Goal: Task Accomplishment & Management: Manage account settings

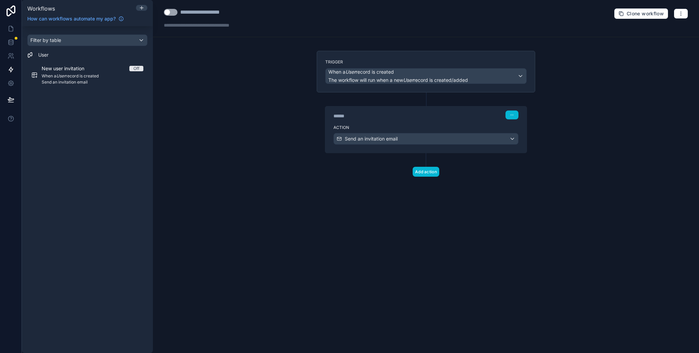
drag, startPoint x: 267, startPoint y: 171, endPoint x: 179, endPoint y: 130, distance: 97.6
click at [267, 171] on div "**********" at bounding box center [426, 176] width 546 height 353
click at [10, 32] on link at bounding box center [11, 29] width 22 height 14
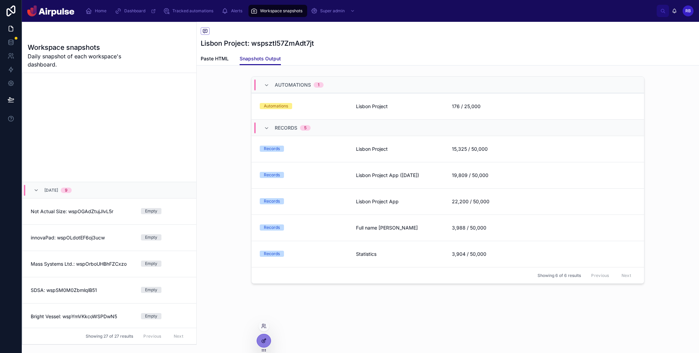
scroll to position [522, 0]
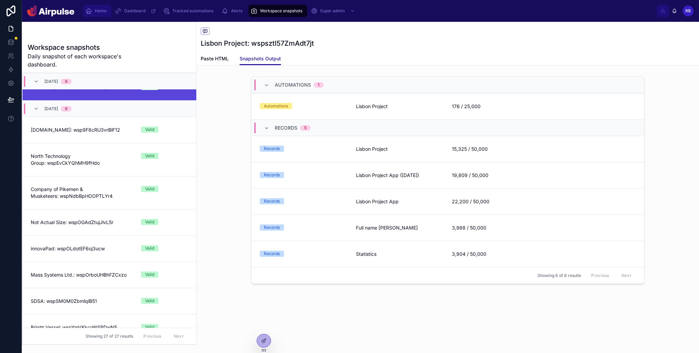
click at [100, 15] on div "Home" at bounding box center [97, 10] width 24 height 11
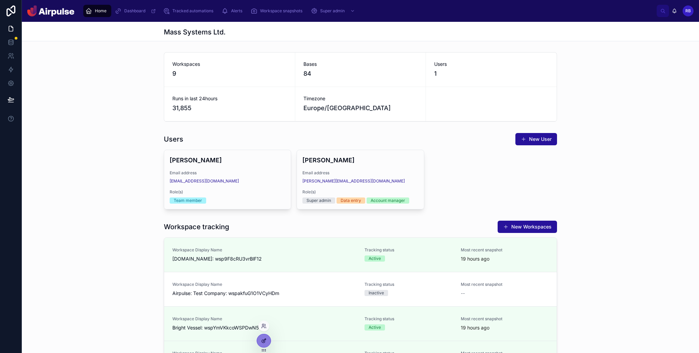
click at [262, 342] on icon at bounding box center [263, 341] width 3 height 3
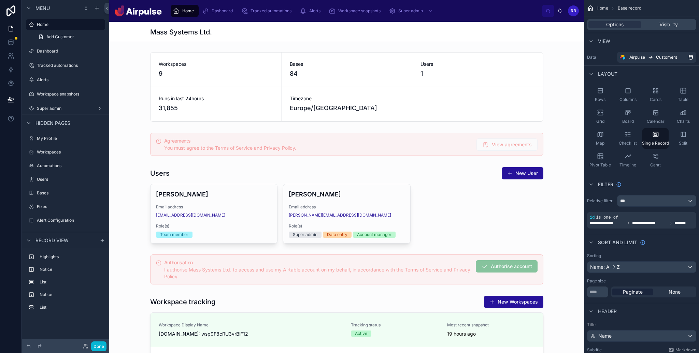
click at [466, 180] on div at bounding box center [346, 205] width 475 height 82
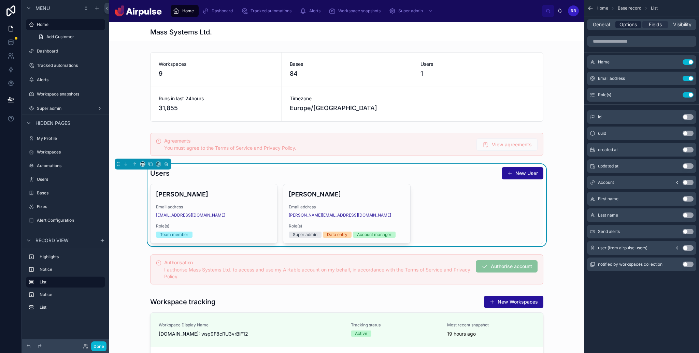
click at [631, 26] on span "Options" at bounding box center [628, 24] width 17 height 7
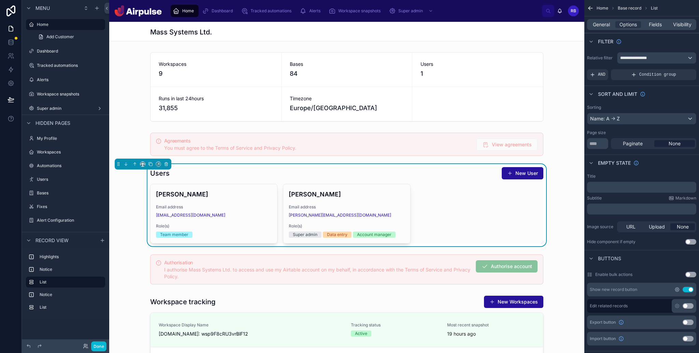
click at [675, 288] on icon "scrollable content" at bounding box center [677, 289] width 5 height 5
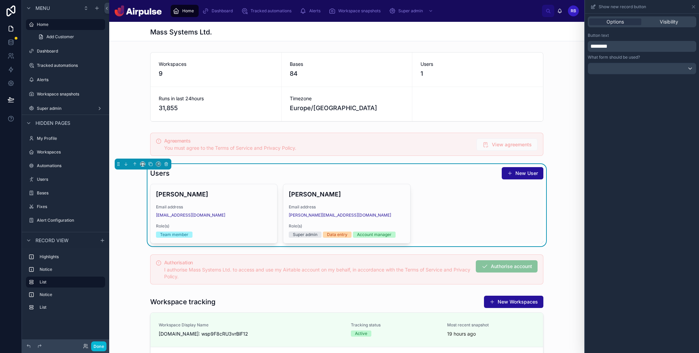
click at [669, 29] on div "Options Visibility" at bounding box center [642, 22] width 114 height 16
click at [666, 23] on span "Visibility" at bounding box center [669, 21] width 18 height 7
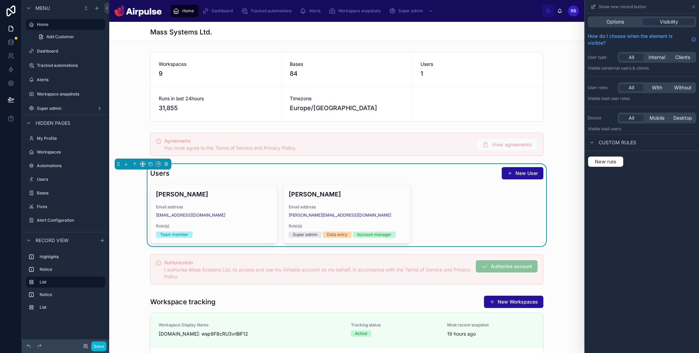
click at [600, 153] on div "New rule" at bounding box center [642, 162] width 114 height 22
click at [604, 160] on span "New rule" at bounding box center [605, 162] width 27 height 6
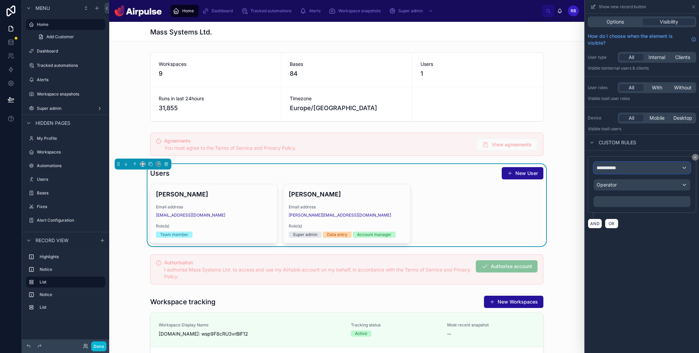
click at [634, 171] on div "**********" at bounding box center [642, 168] width 96 height 11
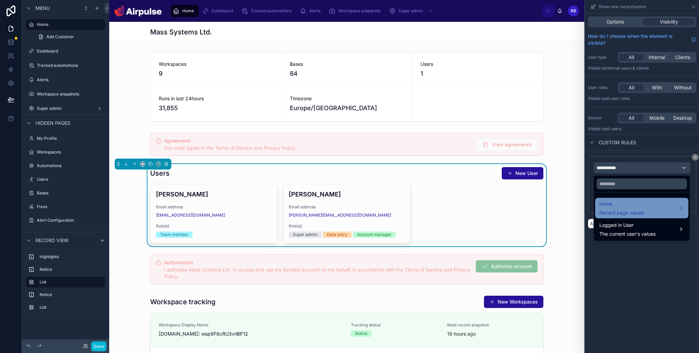
click at [633, 212] on span "Record page values" at bounding box center [622, 213] width 45 height 7
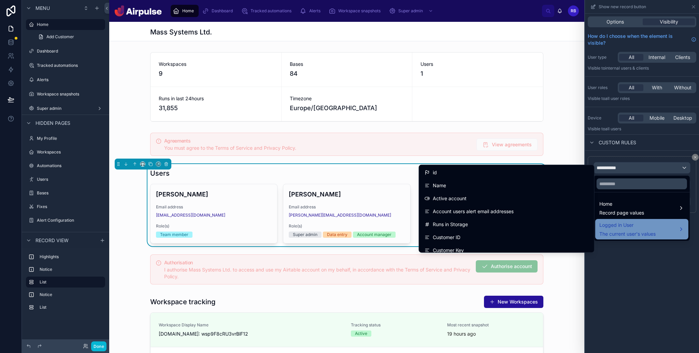
drag, startPoint x: 635, startPoint y: 230, endPoint x: 624, endPoint y: 230, distance: 10.6
click at [635, 230] on div "Logged in User The current user's values" at bounding box center [628, 229] width 56 height 16
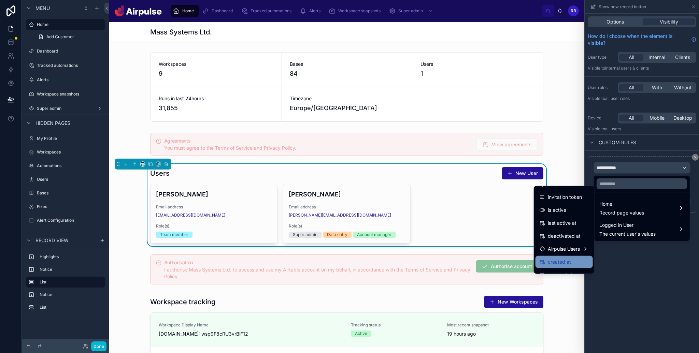
scroll to position [122, 0]
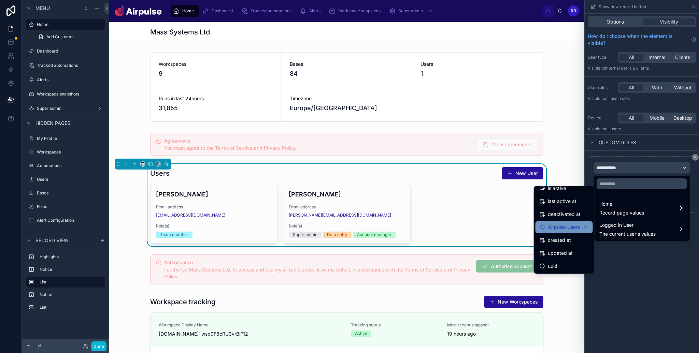
click at [560, 226] on span "Airpulse Users" at bounding box center [564, 227] width 32 height 8
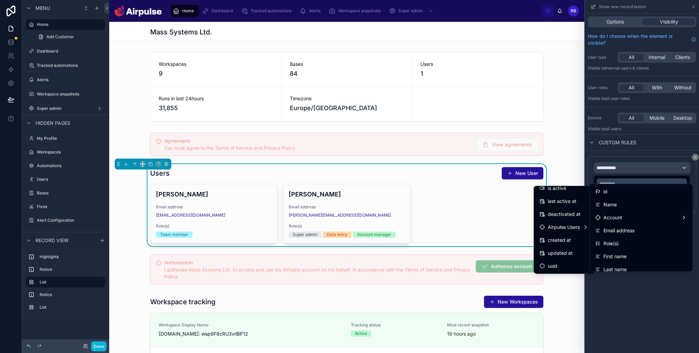
click at [631, 245] on div "Role(s)" at bounding box center [642, 244] width 92 height 8
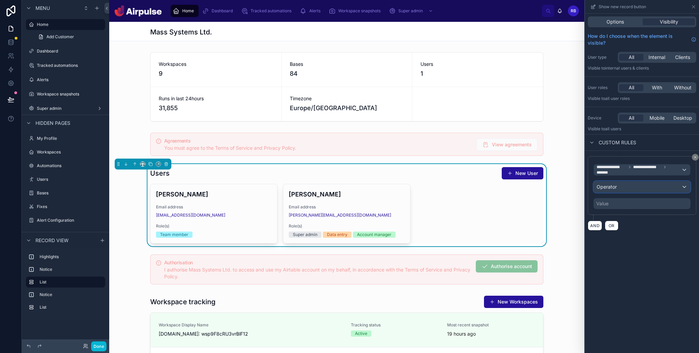
click at [618, 186] on div "Operator" at bounding box center [642, 187] width 96 height 11
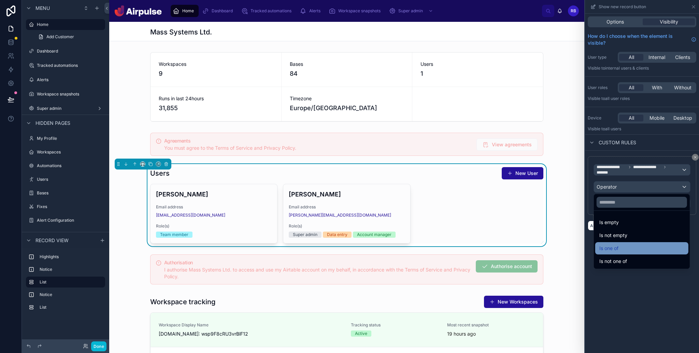
click at [621, 245] on div "Is one of" at bounding box center [642, 248] width 85 height 8
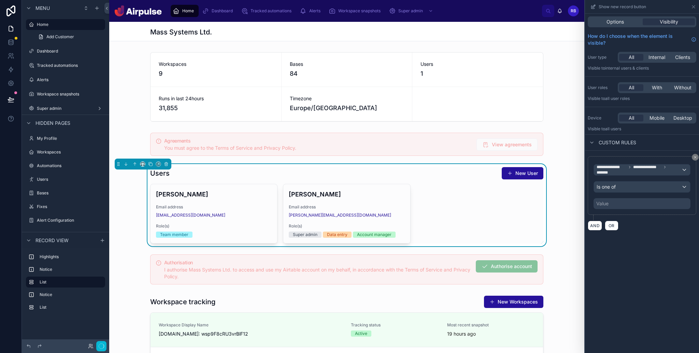
drag, startPoint x: 621, startPoint y: 200, endPoint x: 602, endPoint y: 234, distance: 38.8
click at [621, 200] on div "Value" at bounding box center [642, 203] width 97 height 11
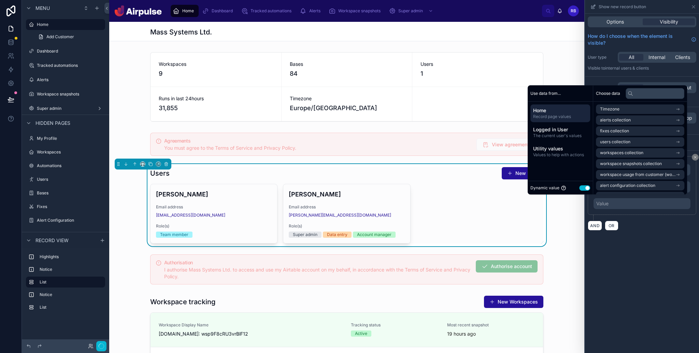
click at [582, 187] on button "Use setting" at bounding box center [584, 187] width 11 height 5
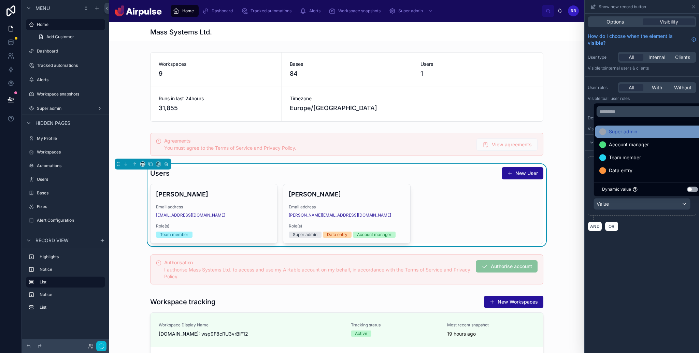
click at [632, 143] on span "Account manager" at bounding box center [629, 145] width 40 height 8
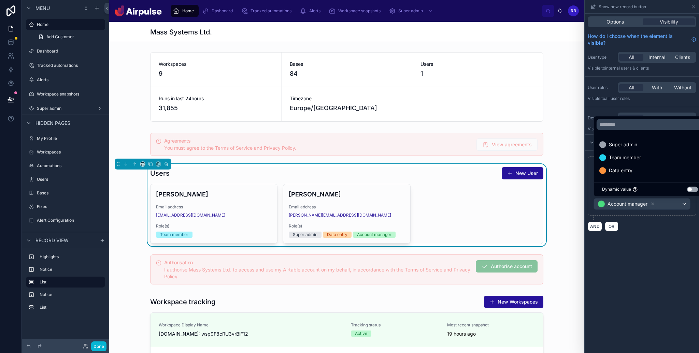
click at [629, 144] on span "Super admin" at bounding box center [623, 145] width 28 height 8
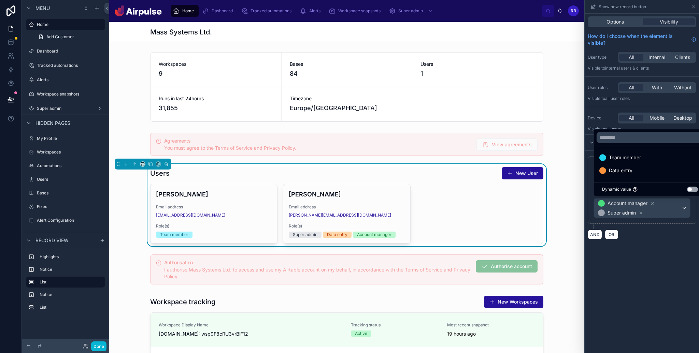
click at [654, 260] on div "**********" at bounding box center [642, 184] width 114 height 340
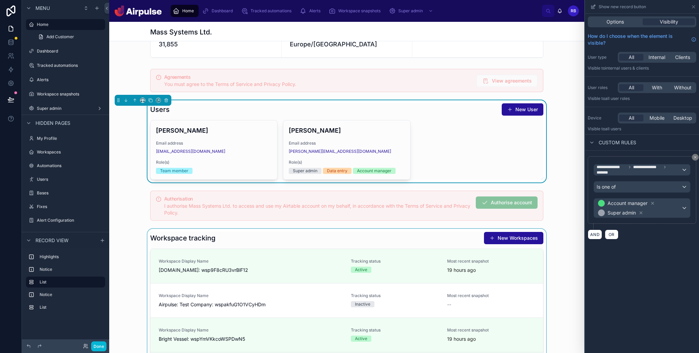
scroll to position [106, 0]
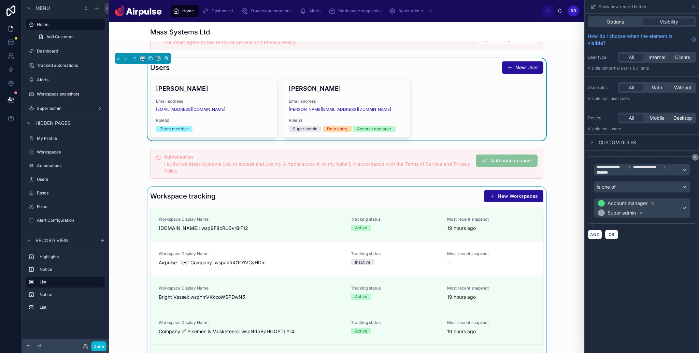
click at [360, 201] on div at bounding box center [346, 331] width 475 height 288
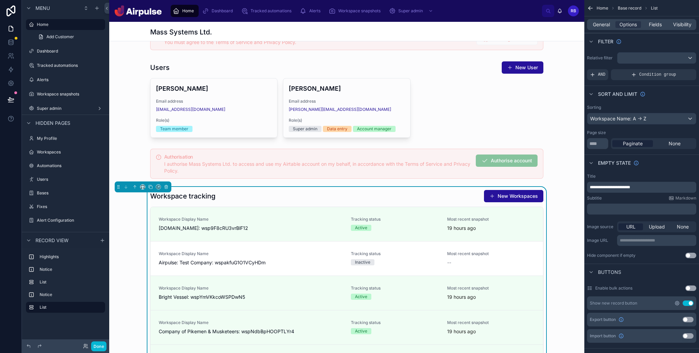
click at [678, 304] on icon "scrollable content" at bounding box center [677, 303] width 5 height 5
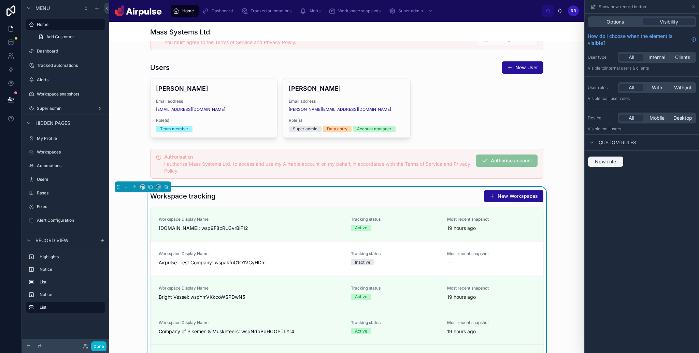
click at [611, 159] on span "New rule" at bounding box center [605, 162] width 27 height 6
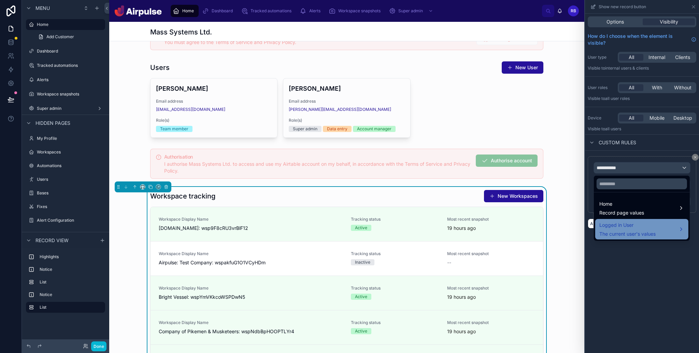
click at [636, 229] on div "Logged in User The current user's values" at bounding box center [628, 229] width 56 height 16
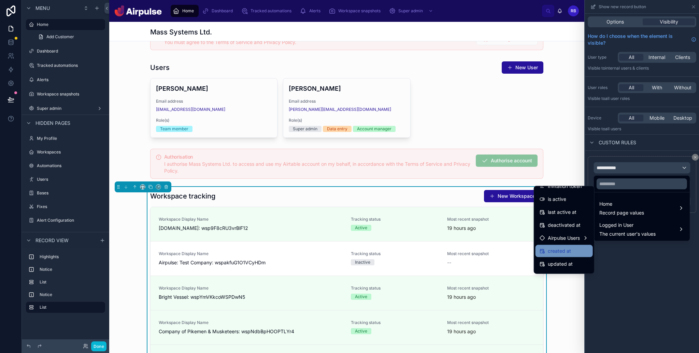
scroll to position [121, 0]
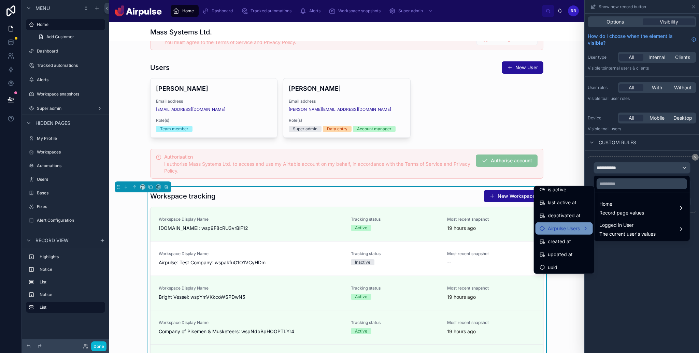
click at [561, 228] on span "Airpulse Users" at bounding box center [564, 229] width 32 height 8
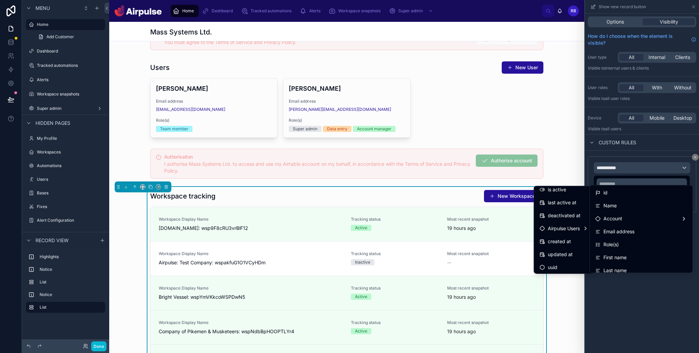
click at [624, 241] on div "Role(s)" at bounding box center [642, 245] width 92 height 8
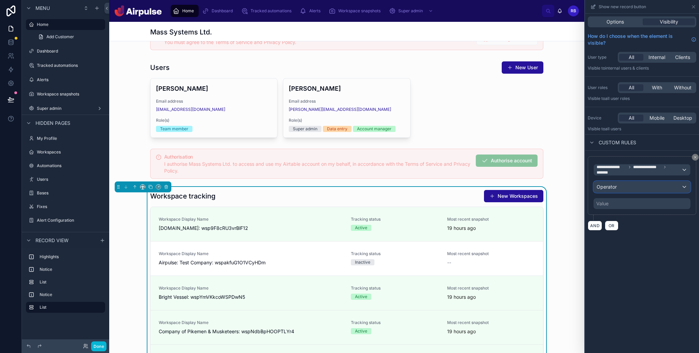
click at [624, 188] on div "Operator" at bounding box center [642, 187] width 96 height 11
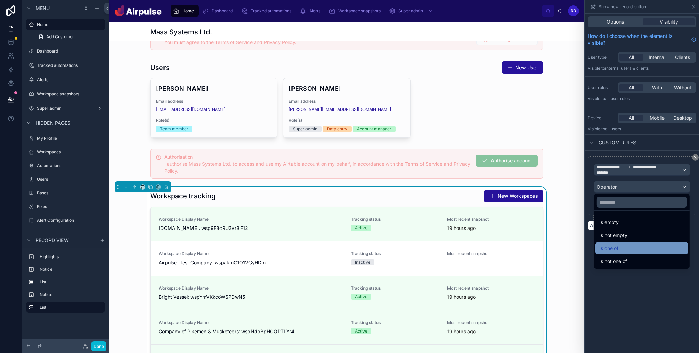
drag, startPoint x: 620, startPoint y: 247, endPoint x: 608, endPoint y: 195, distance: 52.9
click at [620, 247] on div "Is one of" at bounding box center [642, 248] width 85 height 8
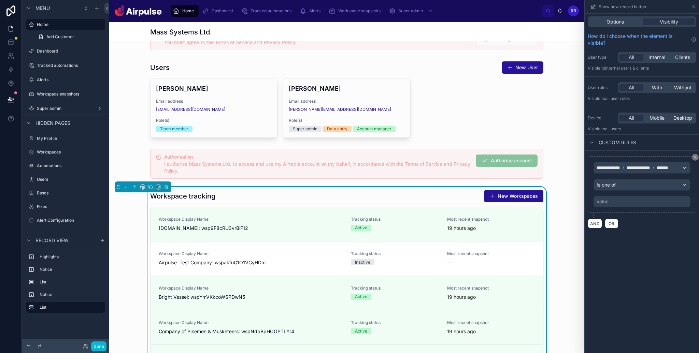
click at [616, 199] on div "Value" at bounding box center [642, 201] width 97 height 11
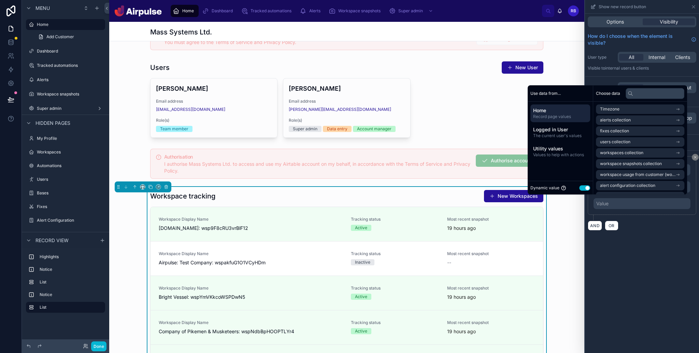
click at [584, 190] on button "Use setting" at bounding box center [584, 187] width 11 height 5
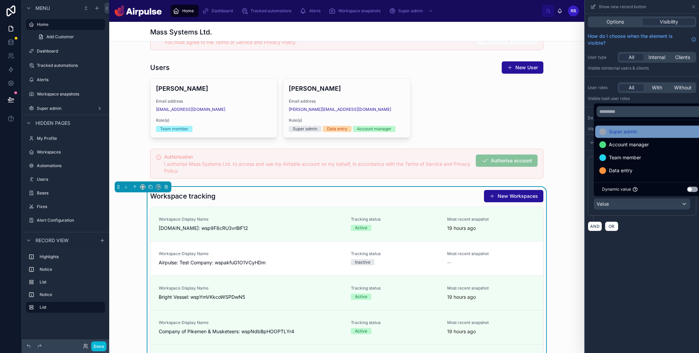
click at [629, 143] on span "Account manager" at bounding box center [629, 145] width 40 height 8
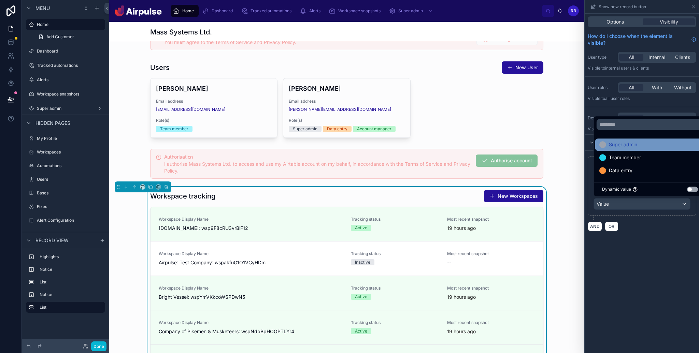
drag, startPoint x: 625, startPoint y: 154, endPoint x: 624, endPoint y: 161, distance: 7.2
click at [625, 154] on span "Team member" at bounding box center [625, 158] width 32 height 8
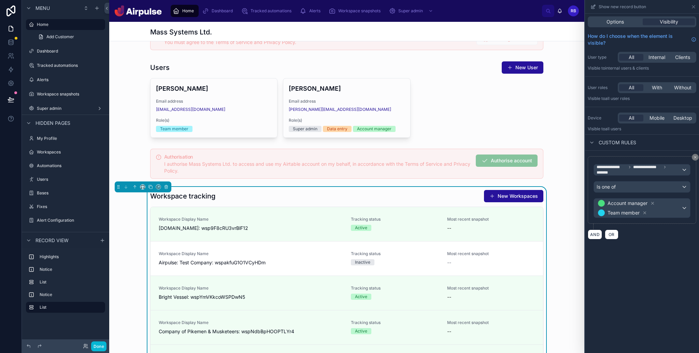
click at [639, 284] on div "**********" at bounding box center [642, 184] width 114 height 340
click at [552, 125] on div at bounding box center [346, 99] width 475 height 82
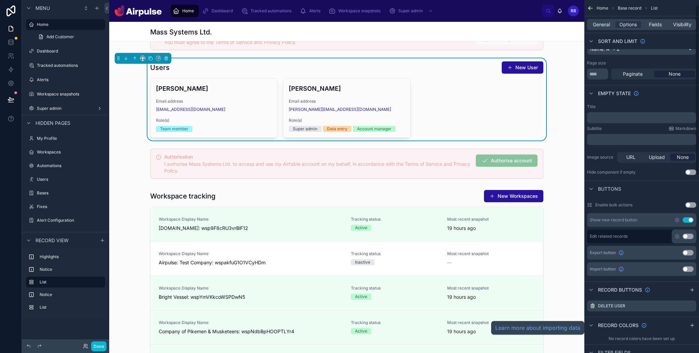
scroll to position [110, 0]
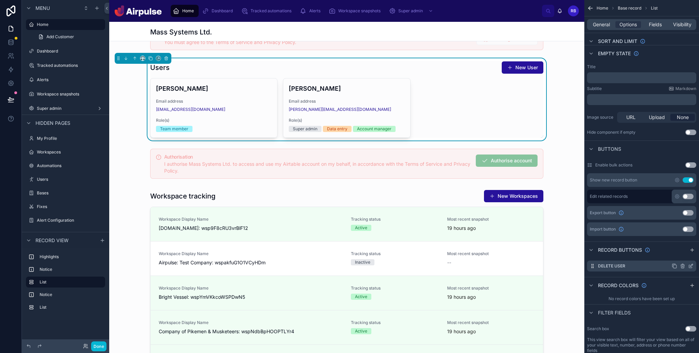
click at [690, 265] on icon "scrollable content" at bounding box center [690, 266] width 5 height 5
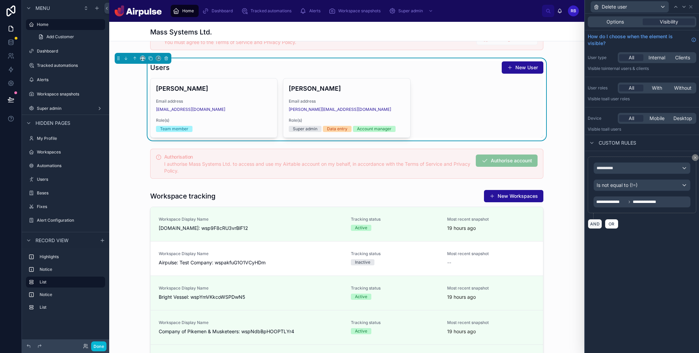
click at [594, 223] on button "AND" at bounding box center [595, 224] width 14 height 10
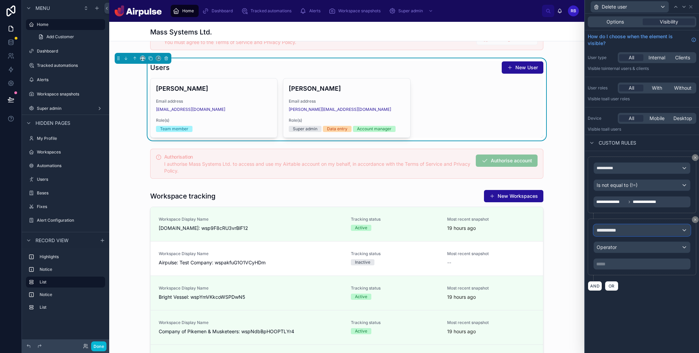
click at [640, 234] on div "**********" at bounding box center [642, 230] width 96 height 11
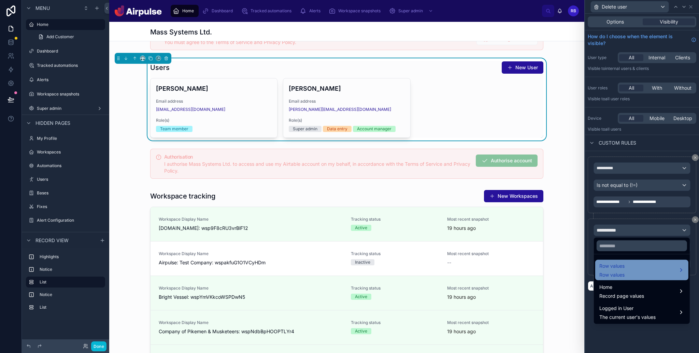
click at [644, 265] on div "Row values Row values" at bounding box center [642, 270] width 85 height 16
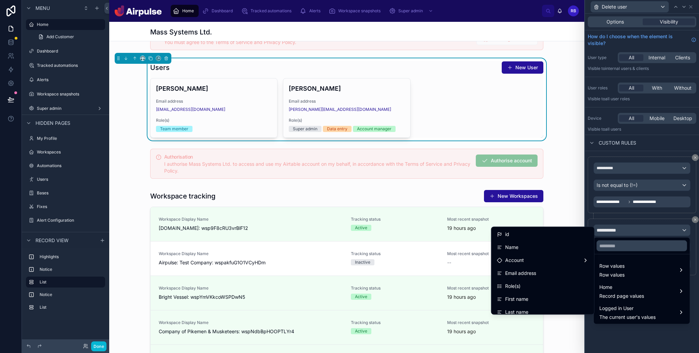
click at [522, 285] on div "Role(s)" at bounding box center [543, 286] width 92 height 8
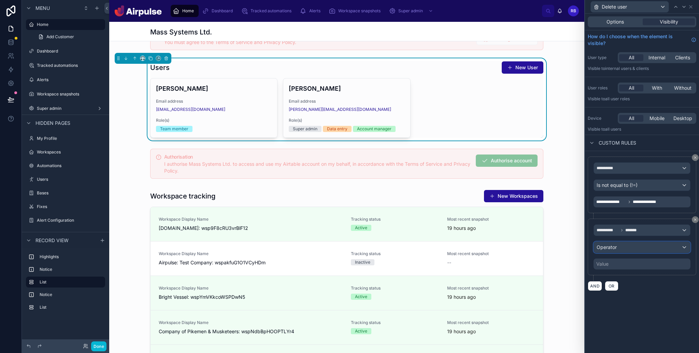
click at [621, 248] on div "Operator" at bounding box center [642, 247] width 96 height 11
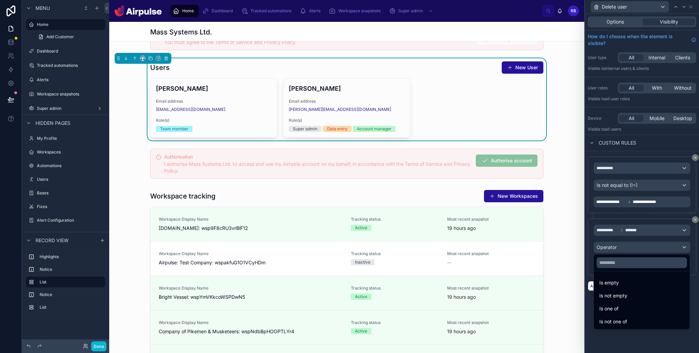
click at [616, 320] on span "Is not one of" at bounding box center [614, 322] width 28 height 8
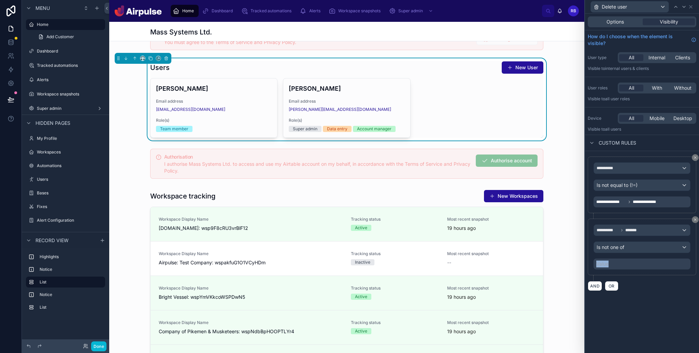
click at [619, 260] on div "Value" at bounding box center [642, 264] width 97 height 11
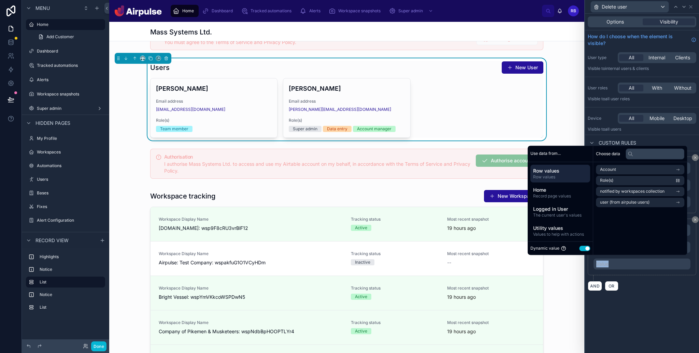
click at [584, 249] on button "Use setting" at bounding box center [584, 248] width 11 height 5
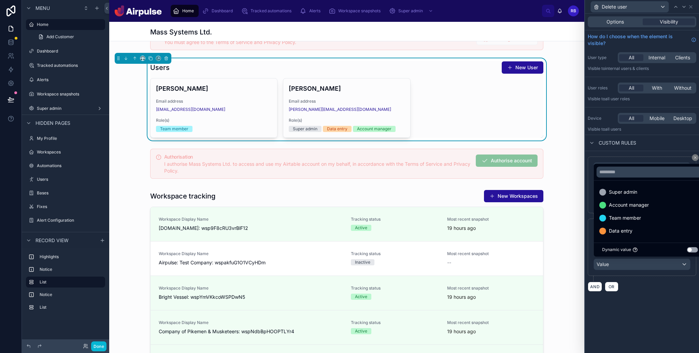
click at [636, 192] on span "Super admin" at bounding box center [623, 192] width 28 height 8
click at [650, 300] on div "**********" at bounding box center [642, 184] width 114 height 340
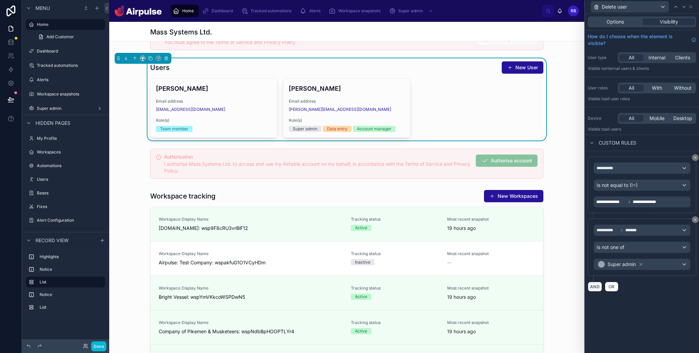
click at [593, 288] on button "AND" at bounding box center [595, 287] width 14 height 10
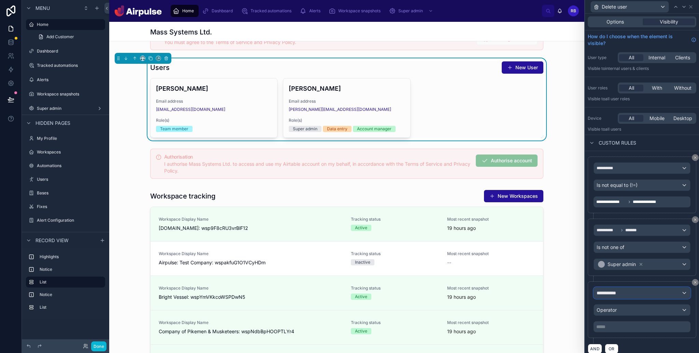
click at [648, 292] on div "**********" at bounding box center [642, 293] width 96 height 11
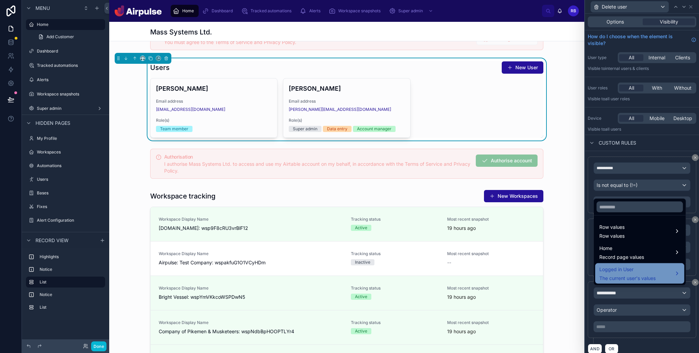
click at [631, 268] on span "Logged in User" at bounding box center [628, 270] width 56 height 8
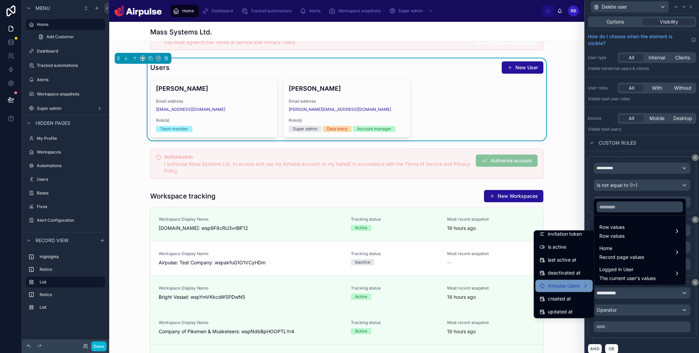
scroll to position [122, 0]
drag, startPoint x: 561, startPoint y: 271, endPoint x: 499, endPoint y: 278, distance: 62.5
click at [561, 271] on span "Airpulse Users" at bounding box center [564, 272] width 32 height 8
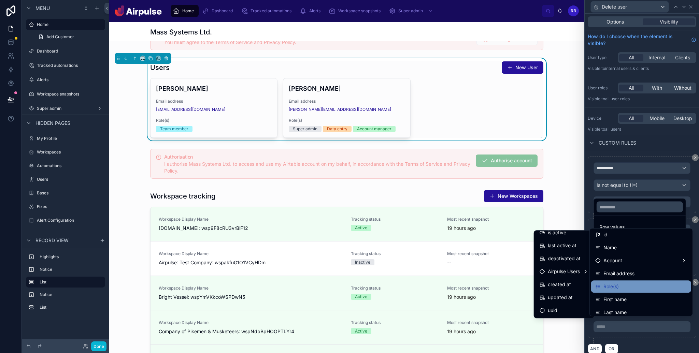
scroll to position [2, 0]
click at [624, 285] on div "Role(s)" at bounding box center [642, 286] width 92 height 8
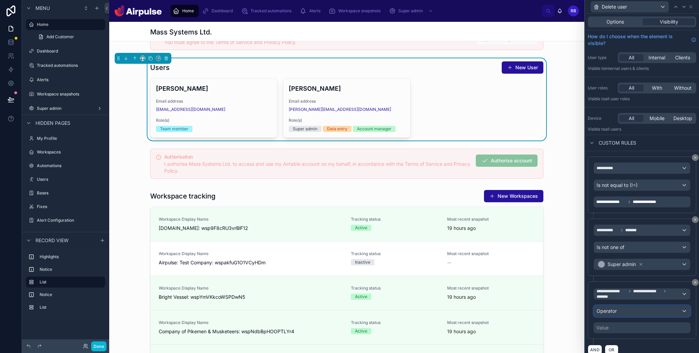
click at [636, 312] on div "Operator" at bounding box center [642, 311] width 96 height 11
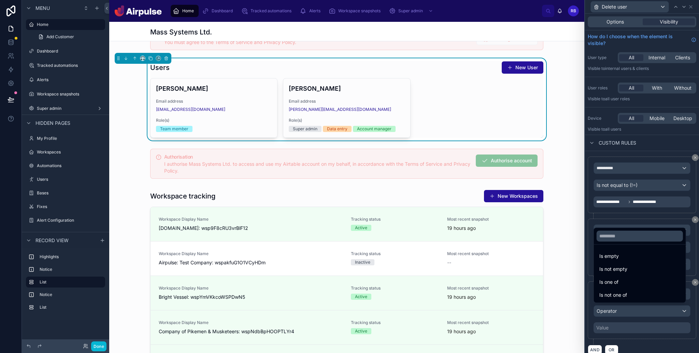
drag, startPoint x: 621, startPoint y: 281, endPoint x: 636, endPoint y: 338, distance: 59.7
click at [621, 280] on div "Is one of" at bounding box center [640, 282] width 81 height 8
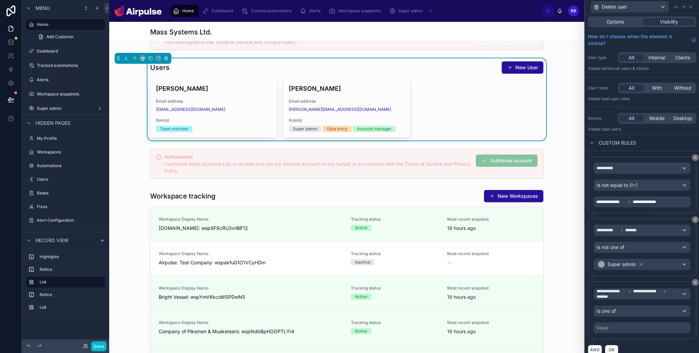
click at [636, 323] on div "Value" at bounding box center [642, 328] width 97 height 11
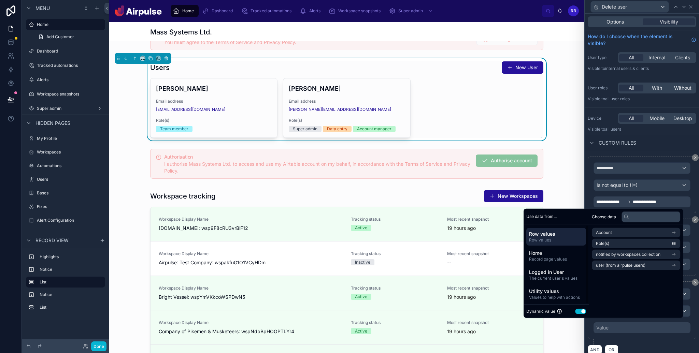
click at [581, 310] on button "Use setting" at bounding box center [580, 311] width 11 height 5
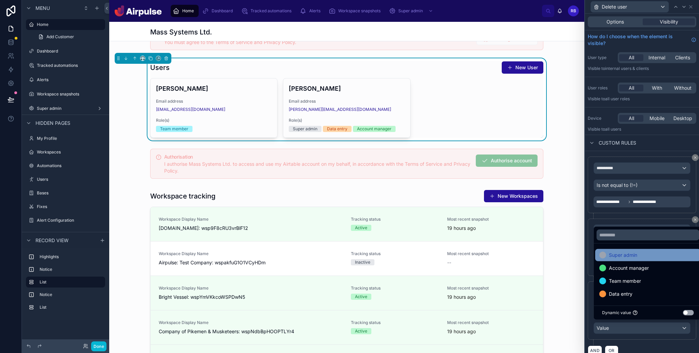
click at [630, 269] on span "Account manager" at bounding box center [629, 268] width 40 height 8
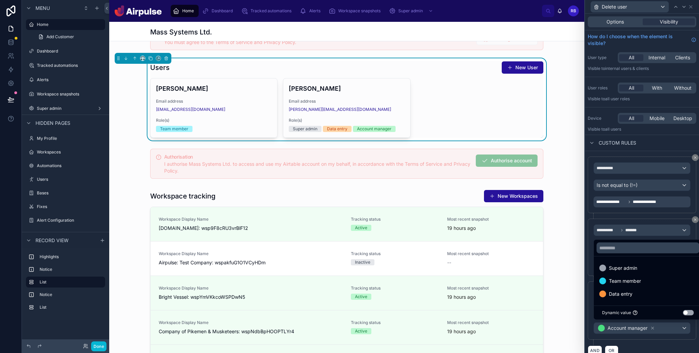
click at [630, 269] on span "Super admin" at bounding box center [623, 268] width 28 height 8
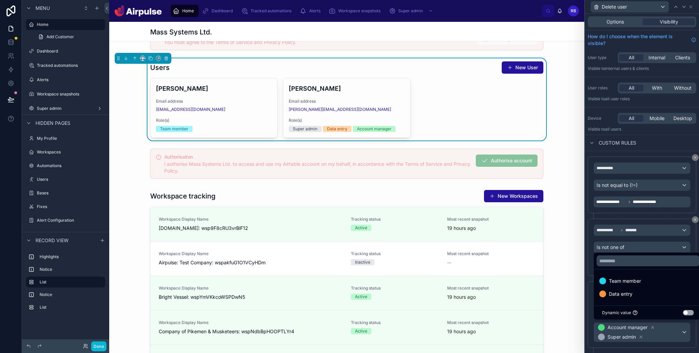
click at [691, 243] on div "**********" at bounding box center [642, 247] width 109 height 57
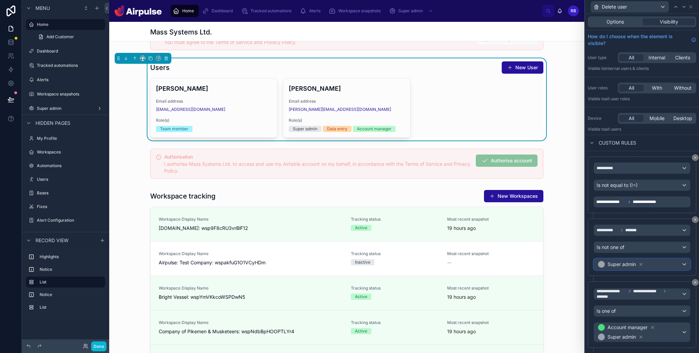
click at [664, 263] on div "Super admin" at bounding box center [642, 264] width 96 height 11
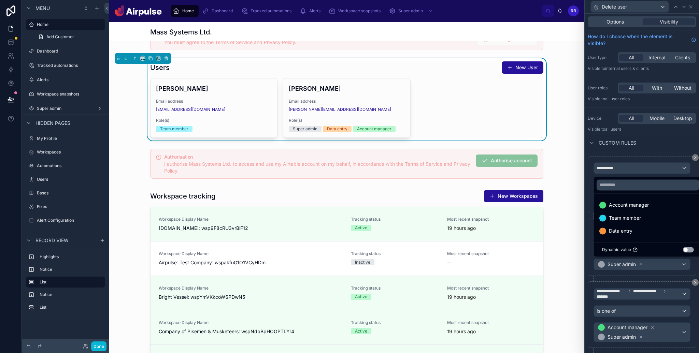
click at [635, 206] on span "Account manager" at bounding box center [629, 205] width 40 height 8
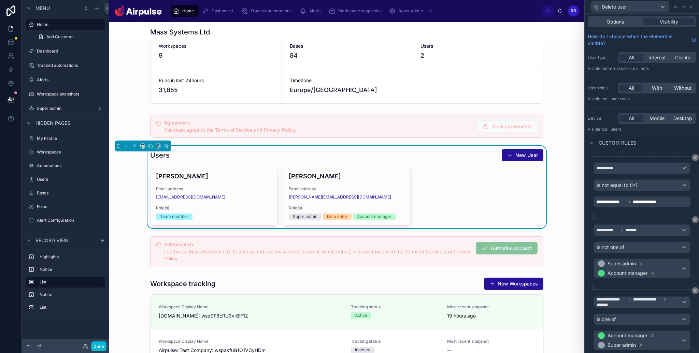
scroll to position [0, 0]
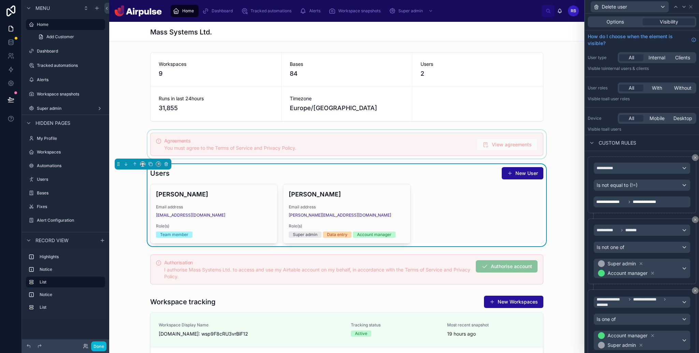
click at [300, 135] on div at bounding box center [346, 144] width 475 height 29
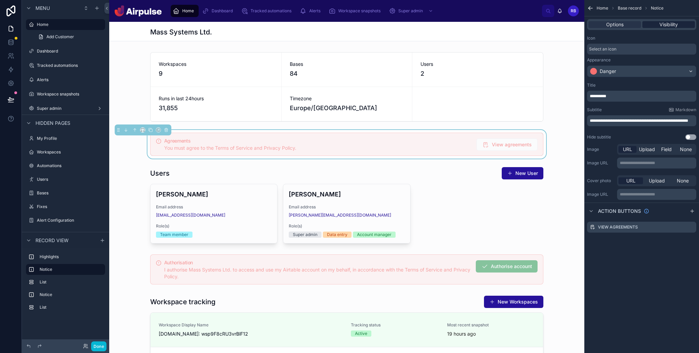
click at [666, 24] on span "Visibility" at bounding box center [669, 24] width 18 height 7
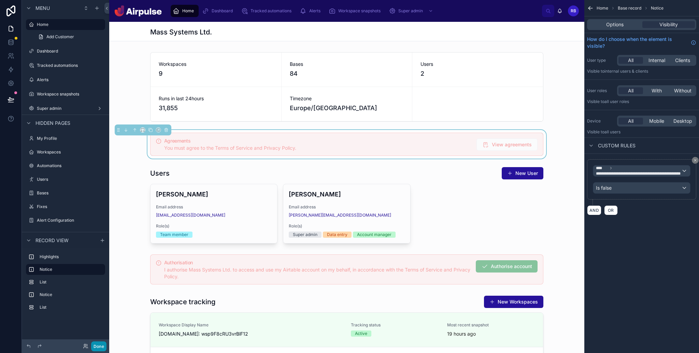
click at [94, 346] on button "Done" at bounding box center [98, 347] width 15 height 10
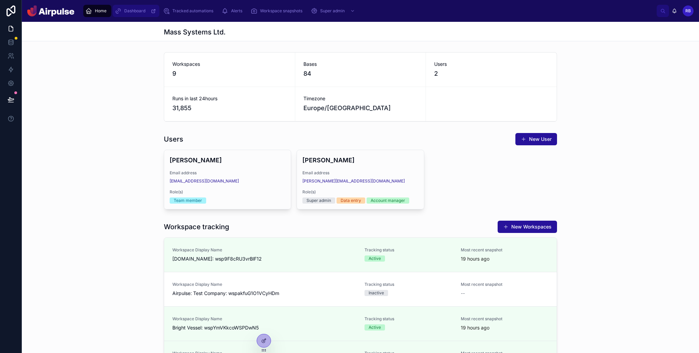
click at [135, 14] on div "Dashboard" at bounding box center [136, 10] width 43 height 11
click at [202, 10] on span "Tracked automations" at bounding box center [192, 10] width 41 height 5
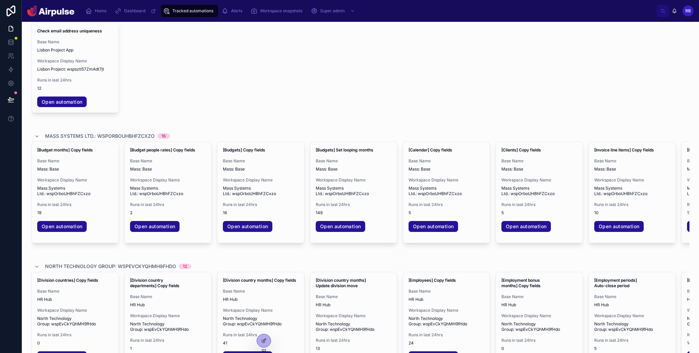
scroll to position [479, 0]
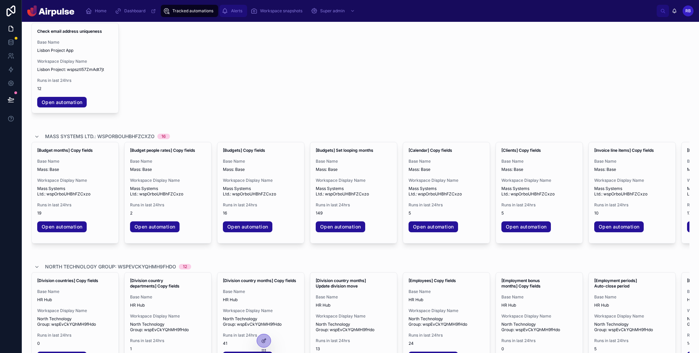
click at [234, 12] on span "Alerts" at bounding box center [236, 10] width 11 height 5
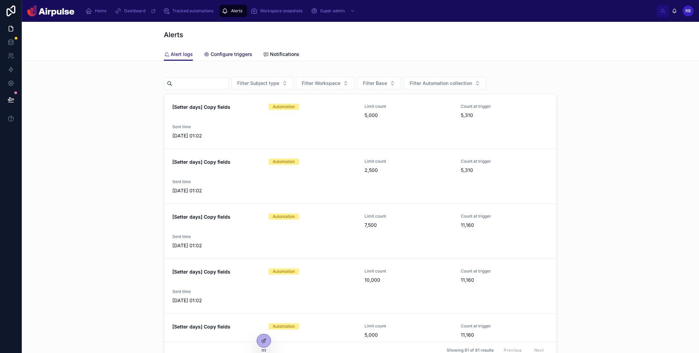
click at [226, 55] on span "Configure triggers" at bounding box center [232, 54] width 42 height 7
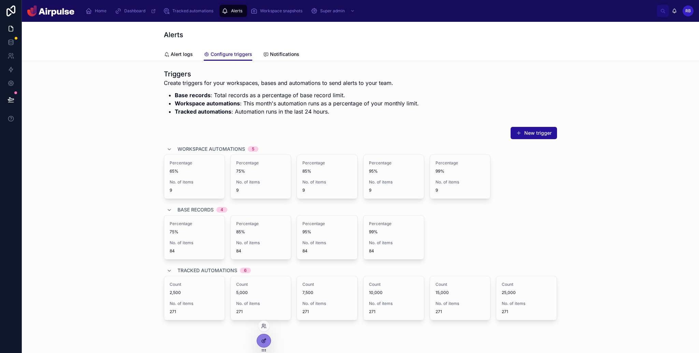
click at [265, 341] on icon at bounding box center [263, 340] width 5 height 5
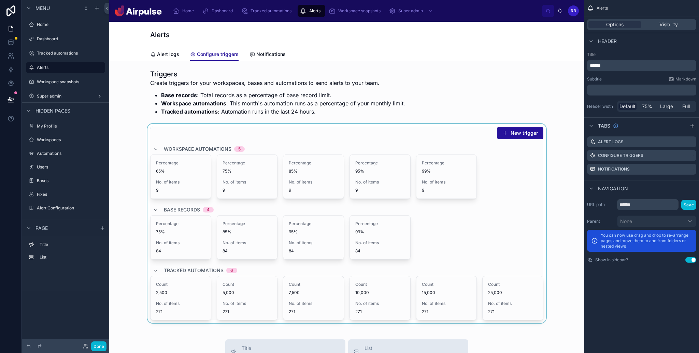
click at [438, 151] on div at bounding box center [347, 223] width 464 height 199
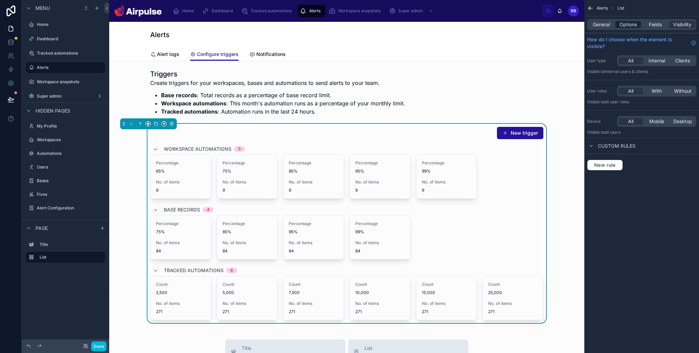
click at [634, 23] on span "Options" at bounding box center [628, 24] width 17 height 7
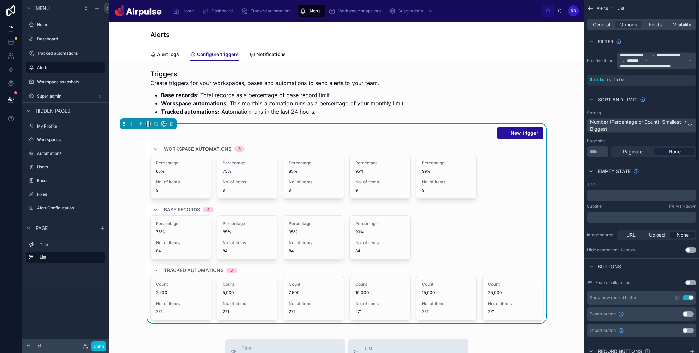
click at [681, 298] on div "Use setting" at bounding box center [684, 297] width 19 height 5
click at [679, 297] on icon "scrollable content" at bounding box center [677, 297] width 5 height 5
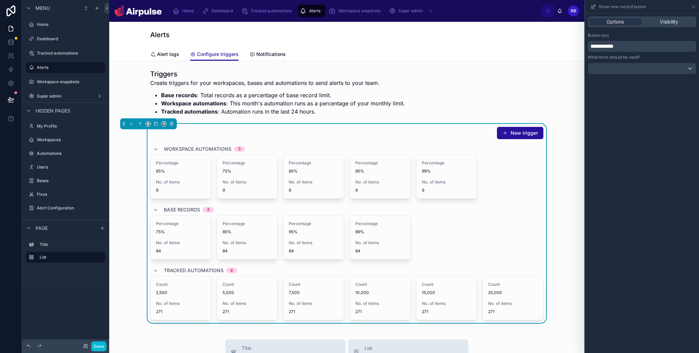
click at [676, 17] on div "Options Visibility" at bounding box center [642, 21] width 109 height 11
click at [675, 23] on span "Visibility" at bounding box center [669, 21] width 18 height 7
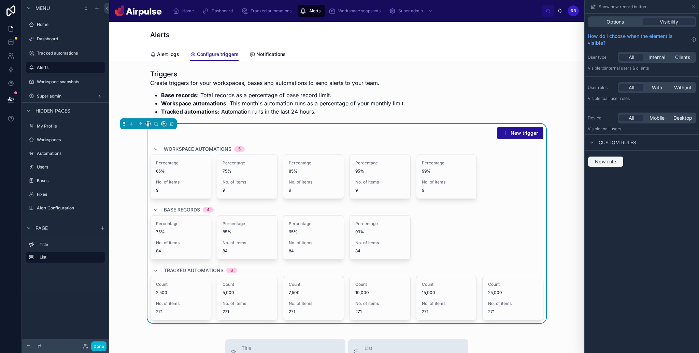
drag, startPoint x: 620, startPoint y: 169, endPoint x: 614, endPoint y: 163, distance: 8.5
click at [619, 167] on div "New rule" at bounding box center [642, 162] width 114 height 22
click at [614, 163] on span "New rule" at bounding box center [605, 162] width 27 height 6
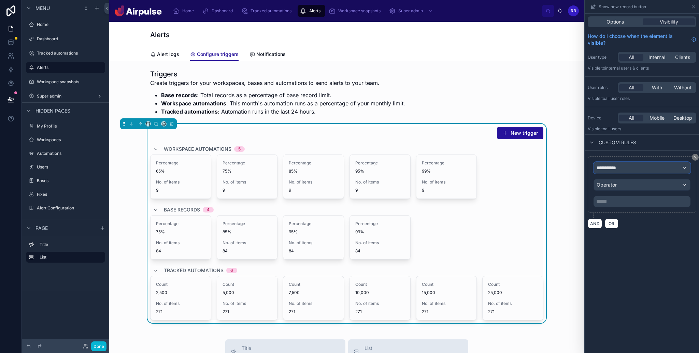
click at [648, 164] on div "**********" at bounding box center [642, 168] width 96 height 11
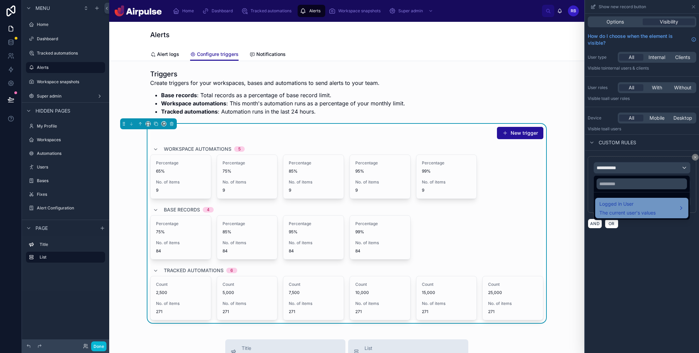
click at [630, 215] on span "The current user's values" at bounding box center [628, 213] width 56 height 7
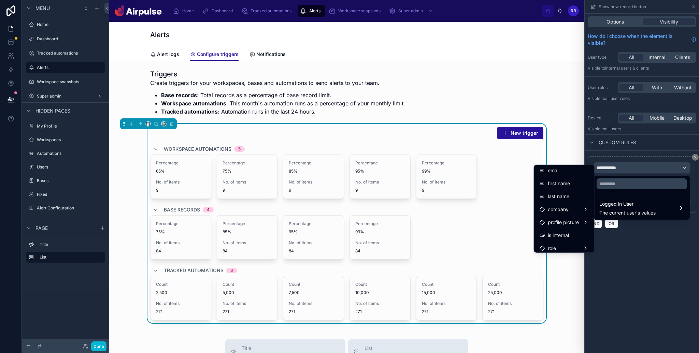
scroll to position [89, 0]
click at [562, 235] on span "Airpulse Users" at bounding box center [564, 239] width 32 height 8
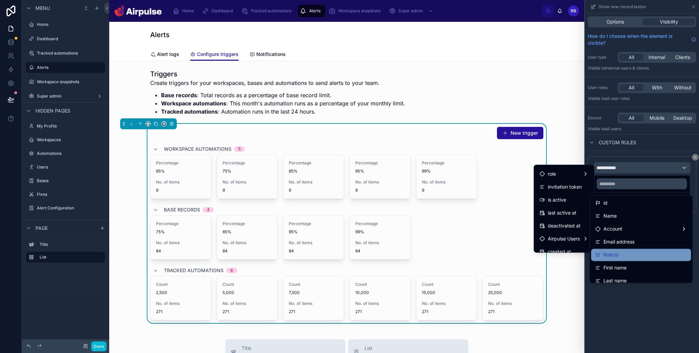
click at [610, 256] on span "Role(s)" at bounding box center [611, 255] width 15 height 8
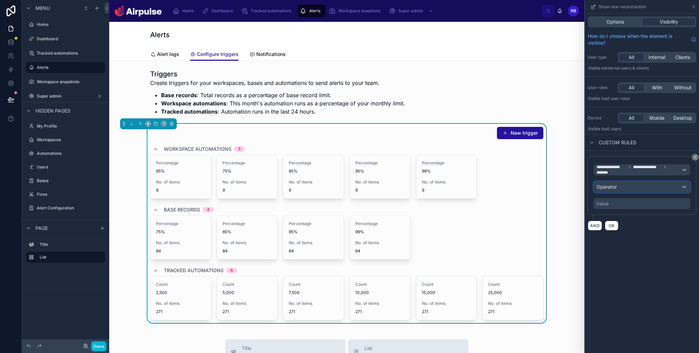
click at [630, 188] on div "Operator" at bounding box center [642, 187] width 96 height 11
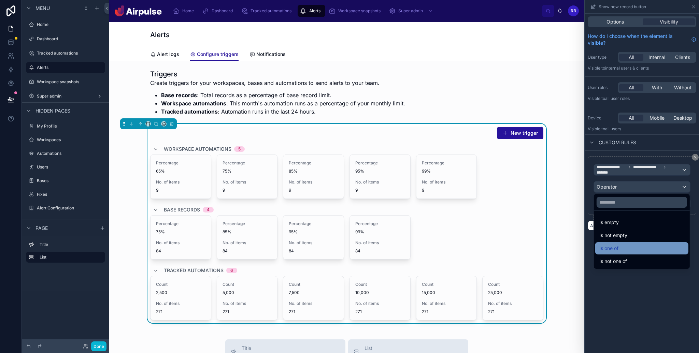
click at [620, 246] on div "Is one of" at bounding box center [642, 248] width 85 height 8
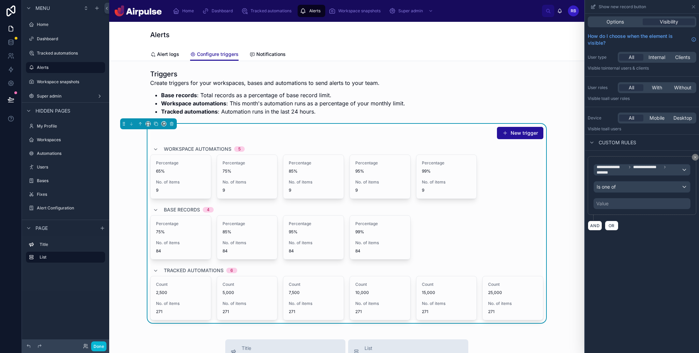
click at [616, 205] on div "Value" at bounding box center [642, 203] width 97 height 11
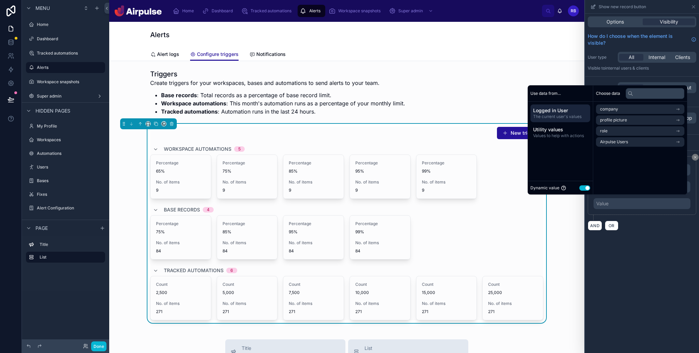
click at [582, 189] on button "Use setting" at bounding box center [584, 187] width 11 height 5
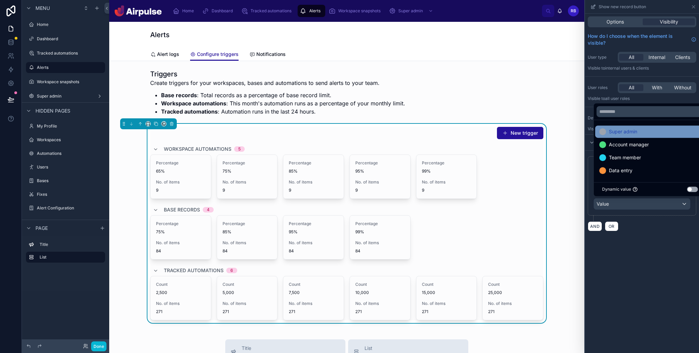
click at [626, 146] on span "Account manager" at bounding box center [629, 145] width 40 height 8
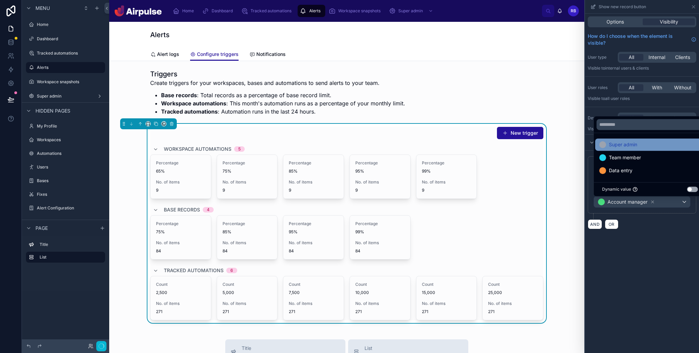
click at [626, 145] on span "Super admin" at bounding box center [623, 145] width 28 height 8
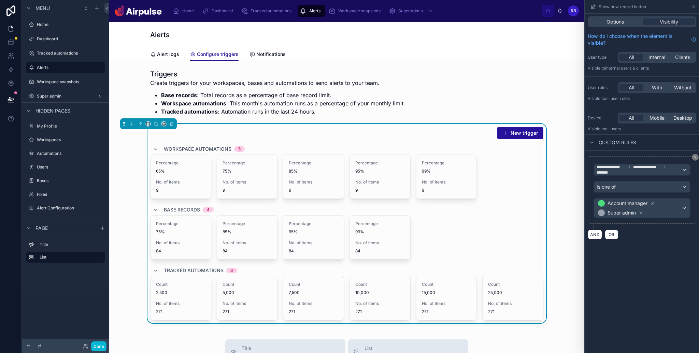
click at [653, 248] on div "**********" at bounding box center [642, 184] width 114 height 340
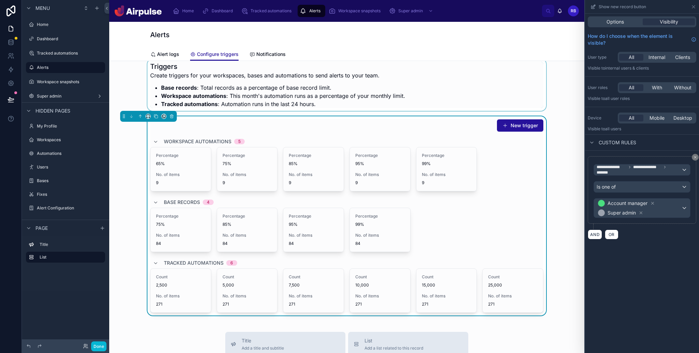
scroll to position [0, 0]
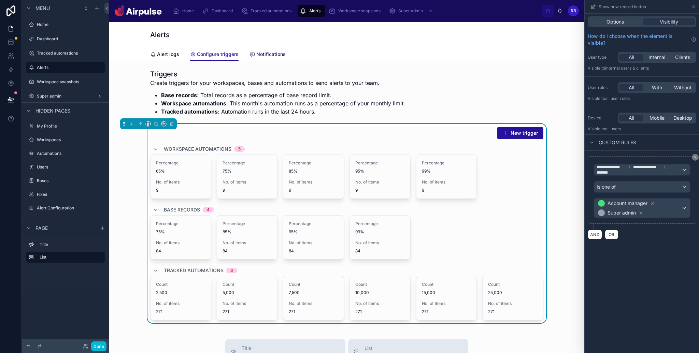
click at [256, 56] on span "Notifications" at bounding box center [270, 54] width 29 height 7
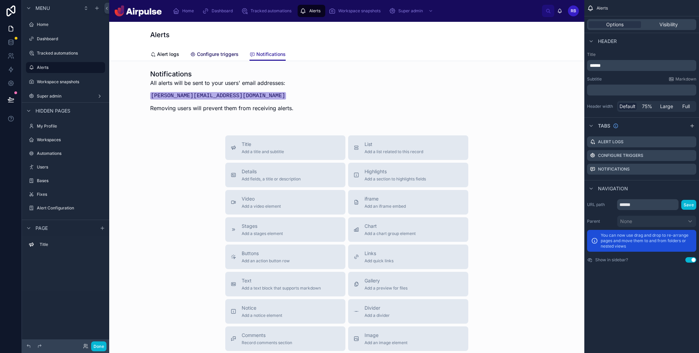
click at [227, 56] on span "Configure triggers" at bounding box center [218, 54] width 42 height 7
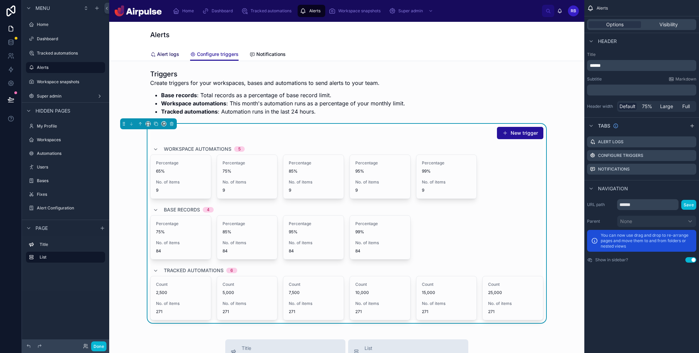
click at [162, 59] on link "Alert logs" at bounding box center [164, 55] width 29 height 14
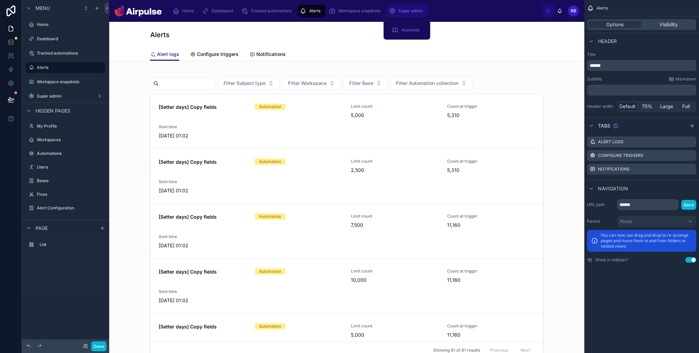
click at [408, 11] on span "Super admin" at bounding box center [410, 10] width 25 height 5
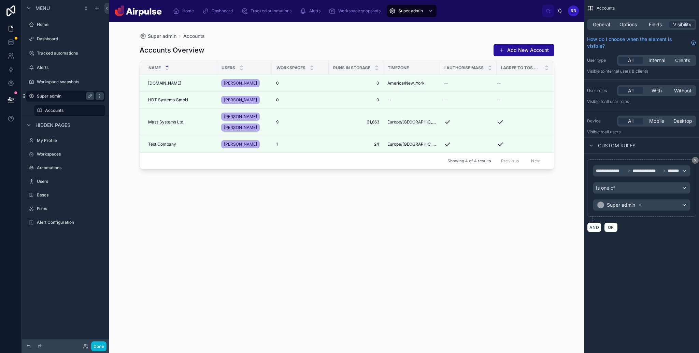
click at [64, 94] on label "Super admin" at bounding box center [64, 96] width 55 height 5
click at [54, 106] on div "Accounts" at bounding box center [70, 110] width 68 height 11
click at [53, 111] on label "Accounts" at bounding box center [68, 110] width 46 height 5
click at [42, 95] on label "Super admin" at bounding box center [64, 96] width 55 height 5
click at [187, 15] on div "Home" at bounding box center [185, 10] width 24 height 11
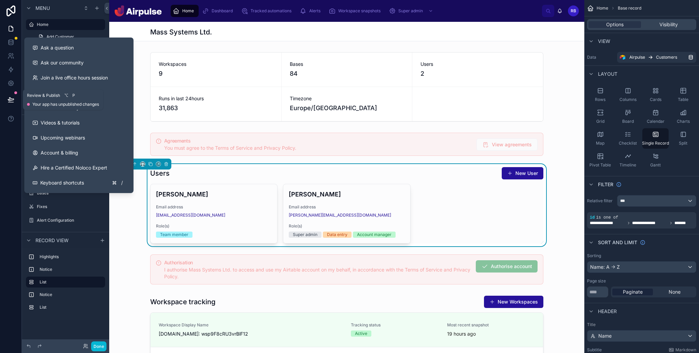
click at [13, 100] on icon at bounding box center [11, 99] width 7 height 7
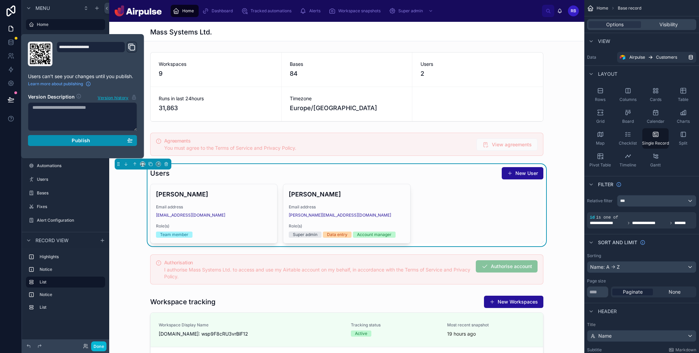
click at [90, 140] on div "Publish" at bounding box center [82, 141] width 100 height 6
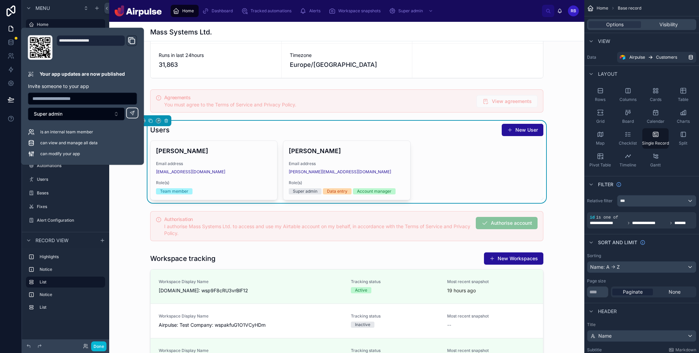
scroll to position [44, 0]
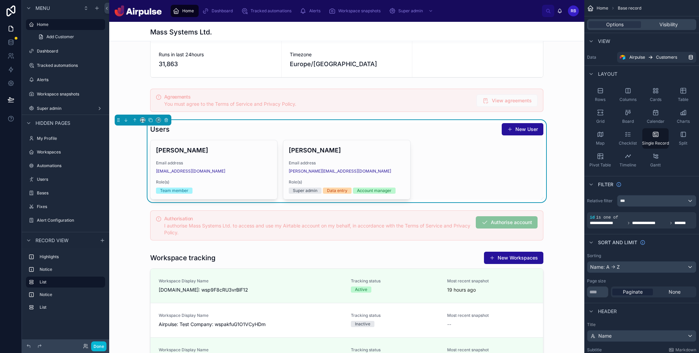
drag, startPoint x: 576, startPoint y: 94, endPoint x: 567, endPoint y: 118, distance: 25.4
click at [576, 94] on div at bounding box center [346, 100] width 475 height 29
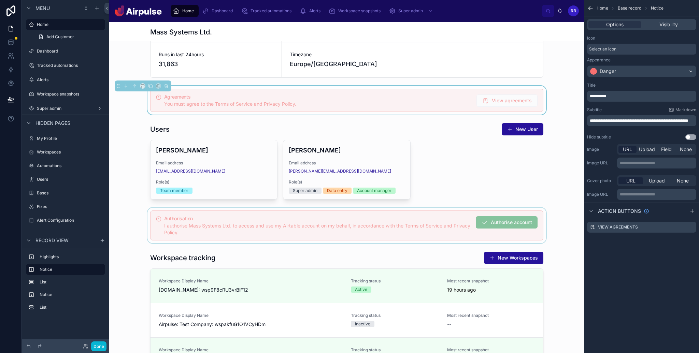
scroll to position [45, 0]
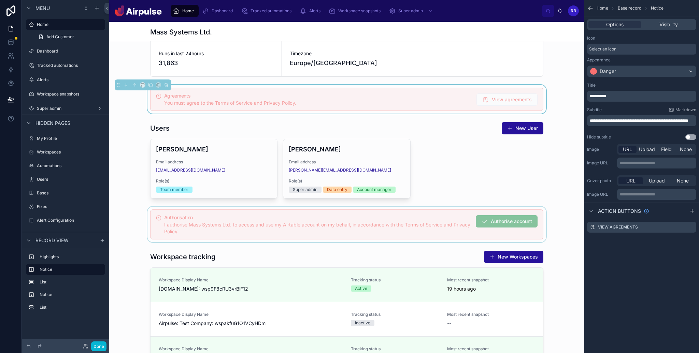
click at [346, 222] on div at bounding box center [346, 225] width 475 height 36
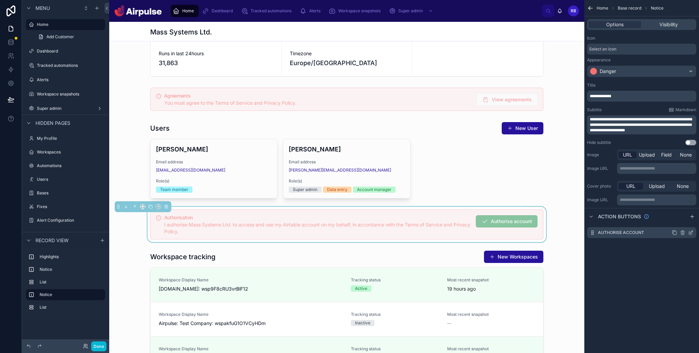
click at [691, 233] on icon "scrollable content" at bounding box center [691, 232] width 3 height 3
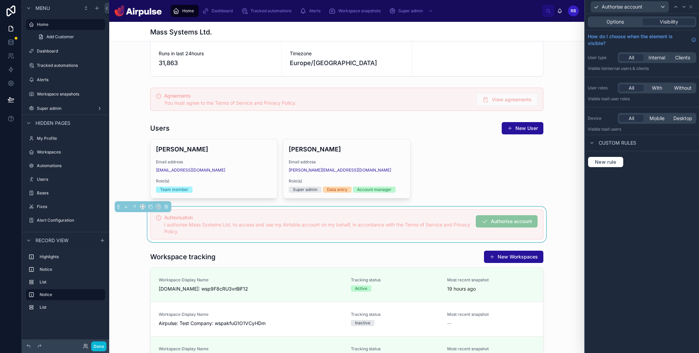
drag, startPoint x: 614, startPoint y: 156, endPoint x: 656, endPoint y: 163, distance: 42.9
click at [614, 156] on div "New rule" at bounding box center [642, 162] width 114 height 22
click at [621, 163] on button "New rule" at bounding box center [606, 162] width 36 height 11
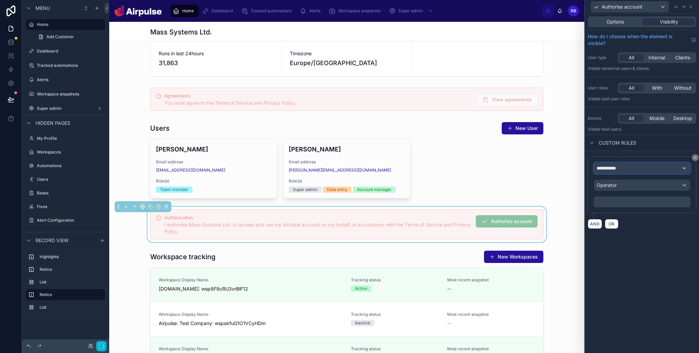
click at [652, 171] on div "**********" at bounding box center [642, 168] width 96 height 11
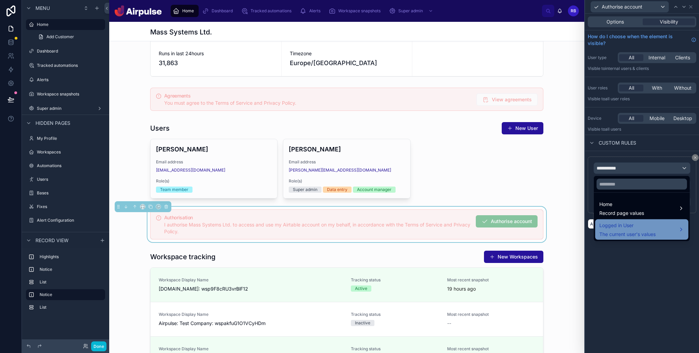
click at [629, 235] on span "The current user's values" at bounding box center [628, 234] width 56 height 7
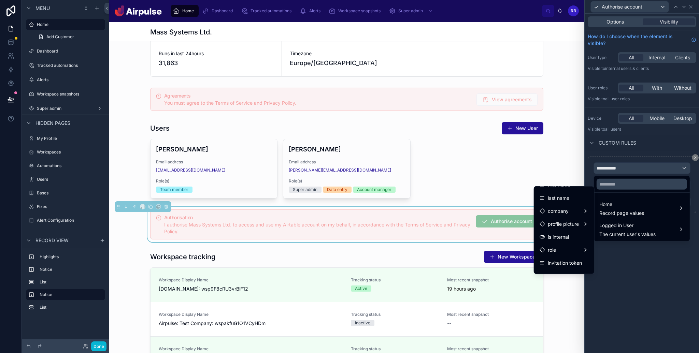
scroll to position [102, 0]
click at [560, 247] on span "Airpulse Users" at bounding box center [564, 248] width 32 height 8
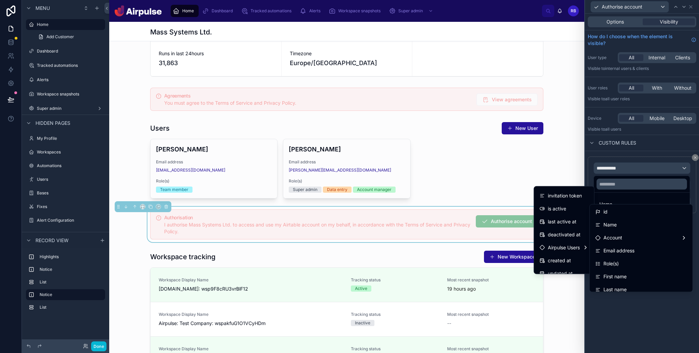
click at [625, 266] on div "Role(s)" at bounding box center [642, 264] width 92 height 8
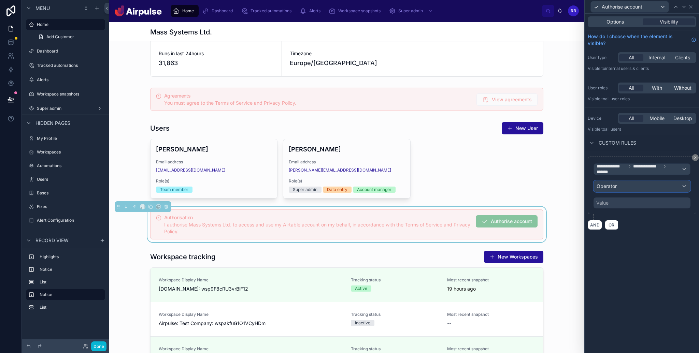
click at [625, 184] on div "Operator" at bounding box center [642, 186] width 96 height 11
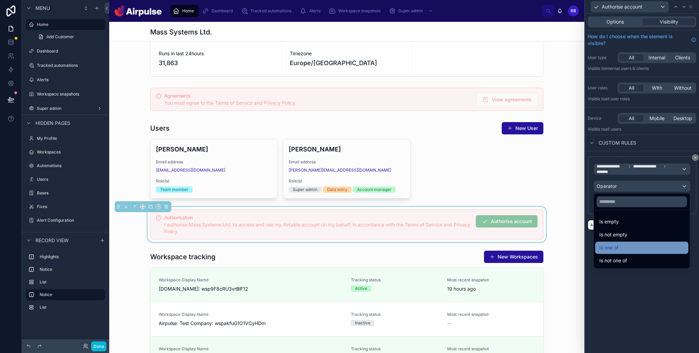
click at [615, 243] on div "Is one of" at bounding box center [642, 248] width 93 height 12
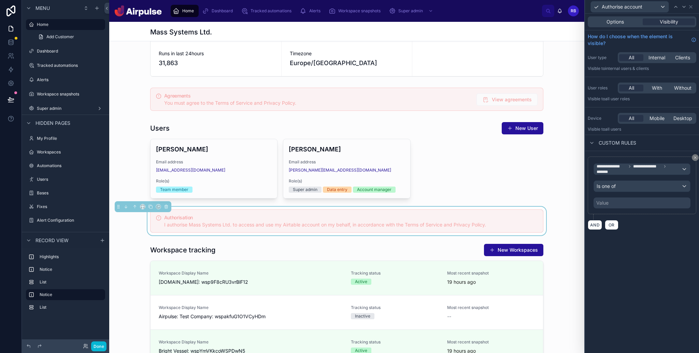
click at [620, 198] on div "Value" at bounding box center [642, 203] width 97 height 11
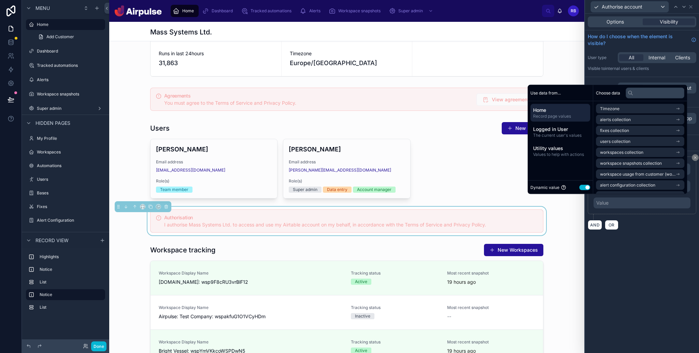
click at [584, 187] on button "Use setting" at bounding box center [584, 187] width 11 height 5
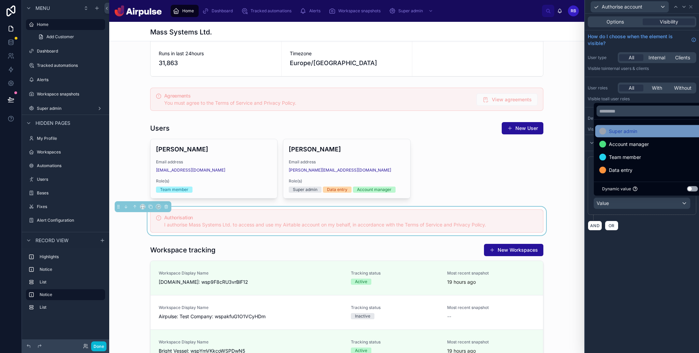
click at [620, 134] on span "Super admin" at bounding box center [623, 131] width 28 height 8
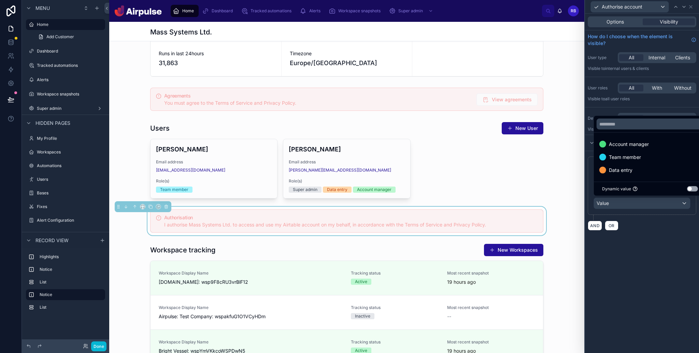
click at [632, 146] on span "Account manager" at bounding box center [629, 144] width 40 height 8
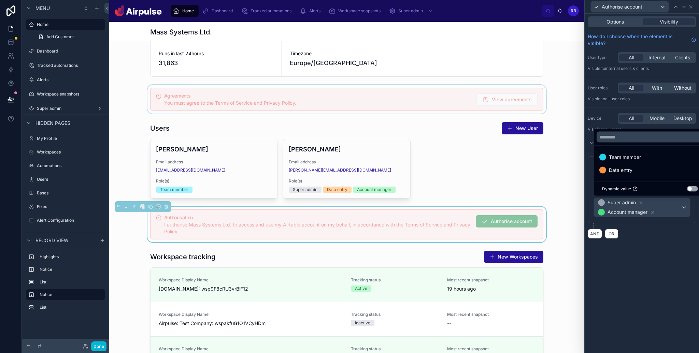
click at [430, 96] on div at bounding box center [346, 99] width 475 height 29
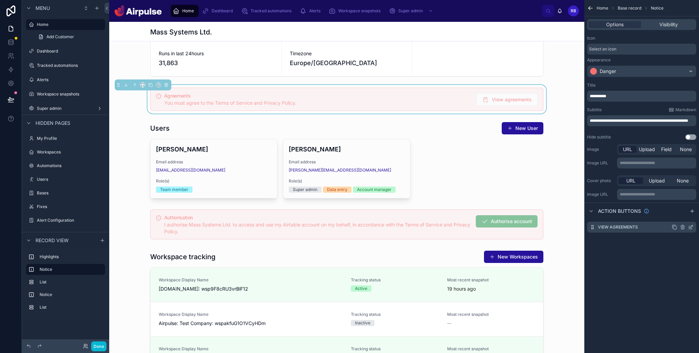
click at [690, 225] on icon "scrollable content" at bounding box center [690, 227] width 5 height 5
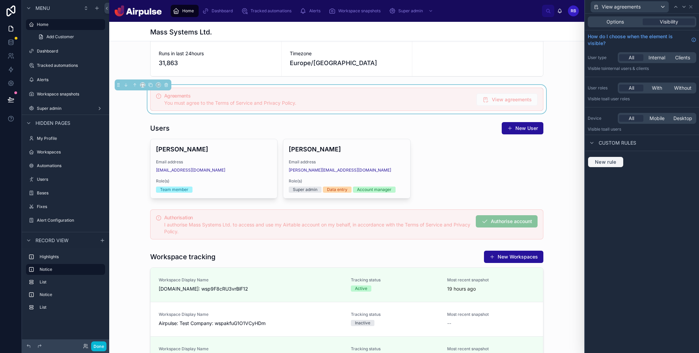
click at [612, 160] on span "New rule" at bounding box center [605, 162] width 27 height 6
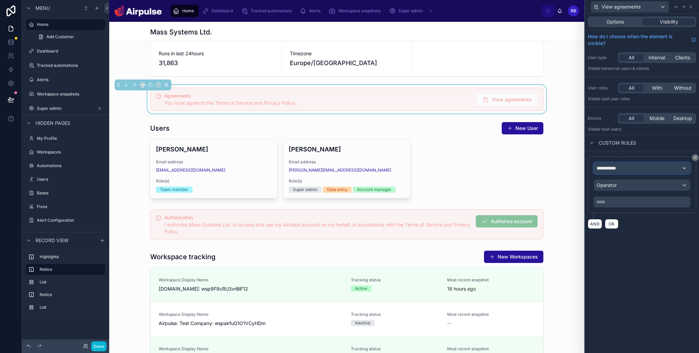
click at [647, 167] on div "**********" at bounding box center [642, 168] width 96 height 11
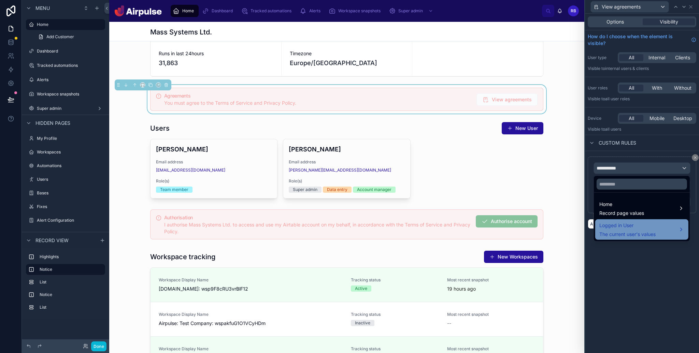
click at [635, 229] on span "Logged in User" at bounding box center [628, 226] width 56 height 8
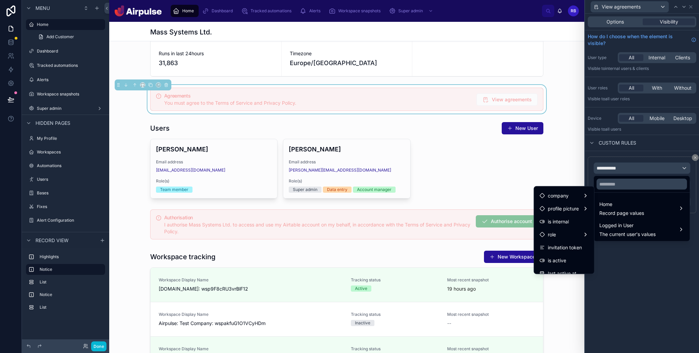
scroll to position [122, 0]
click at [564, 229] on span "Airpulse Users" at bounding box center [564, 228] width 32 height 8
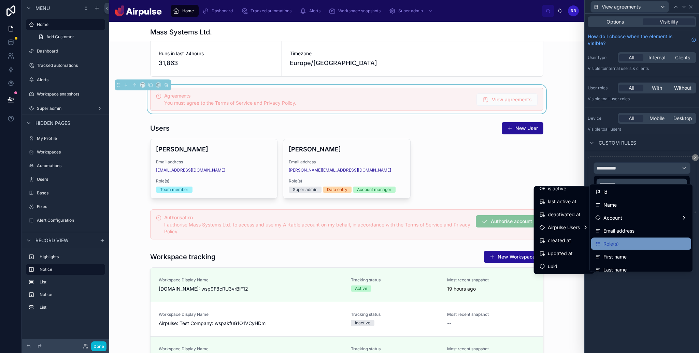
scroll to position [1, 0]
click at [634, 243] on div "Role(s)" at bounding box center [642, 243] width 92 height 8
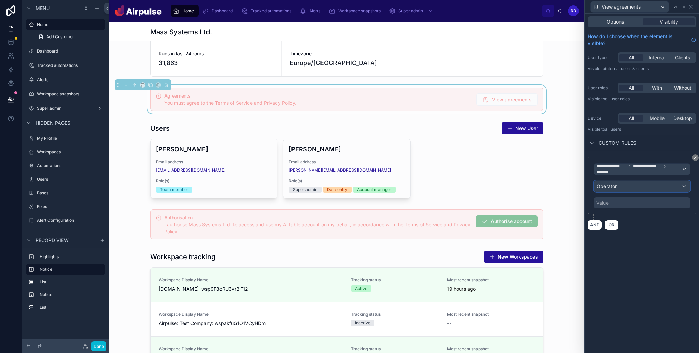
click at [620, 188] on div "Operator" at bounding box center [642, 186] width 96 height 11
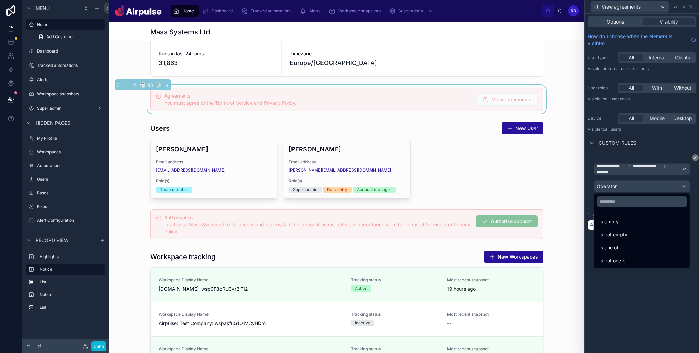
click at [627, 251] on div "Is one of" at bounding box center [642, 248] width 85 height 8
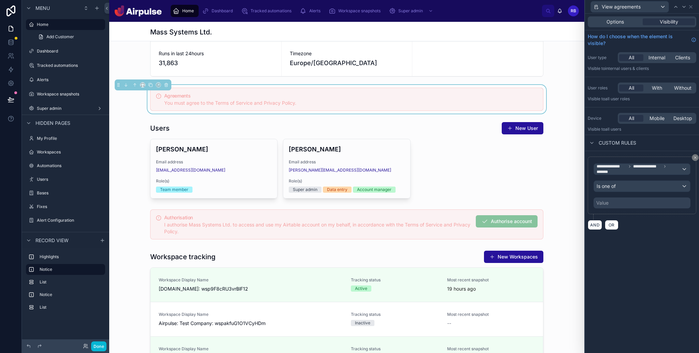
click at [623, 199] on div "Value" at bounding box center [642, 203] width 97 height 11
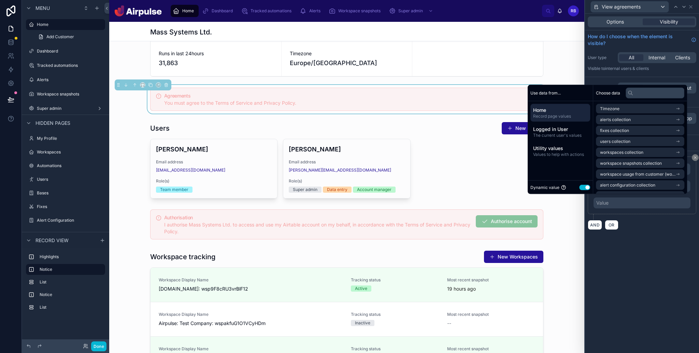
click at [587, 186] on div "Dynamic value Use setting" at bounding box center [560, 188] width 65 height 14
drag, startPoint x: 582, startPoint y: 189, endPoint x: 585, endPoint y: 181, distance: 8.6
click at [582, 189] on button "Use setting" at bounding box center [584, 187] width 11 height 5
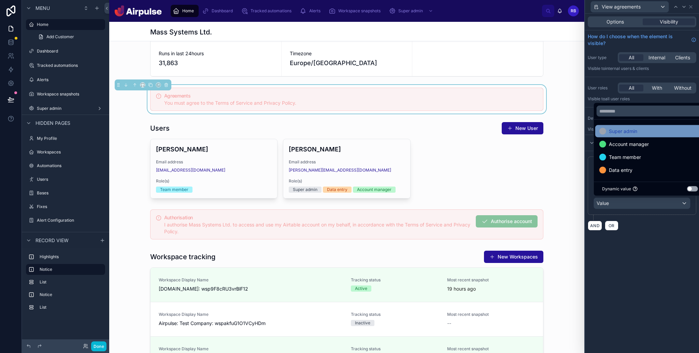
drag, startPoint x: 625, startPoint y: 131, endPoint x: 627, endPoint y: 137, distance: 5.8
click at [625, 131] on span "Super admin" at bounding box center [623, 131] width 28 height 8
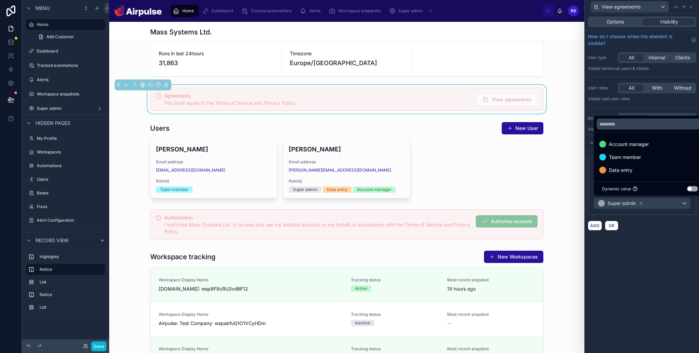
click at [632, 146] on span "Account manager" at bounding box center [629, 144] width 40 height 8
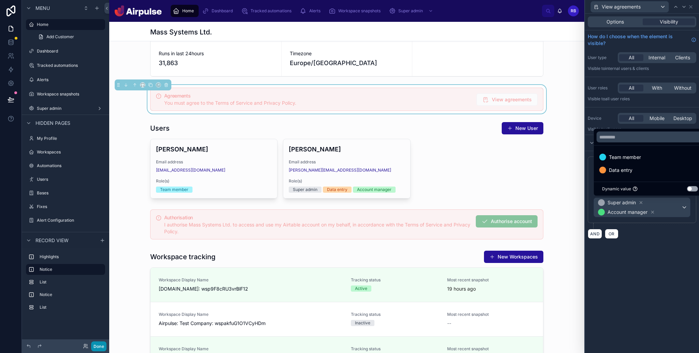
click at [99, 346] on button "Done" at bounding box center [98, 347] width 15 height 10
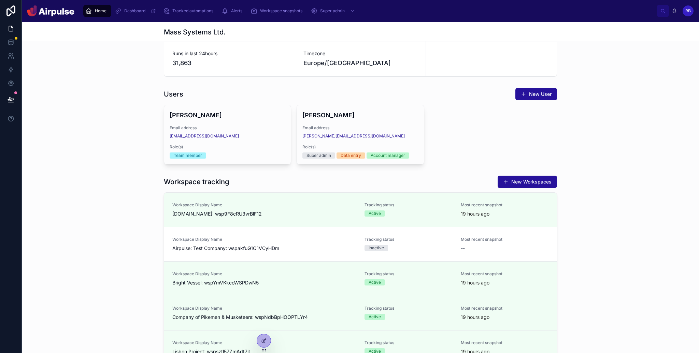
click at [3, 97] on div at bounding box center [11, 99] width 22 height 19
click at [8, 101] on icon at bounding box center [11, 99] width 7 height 7
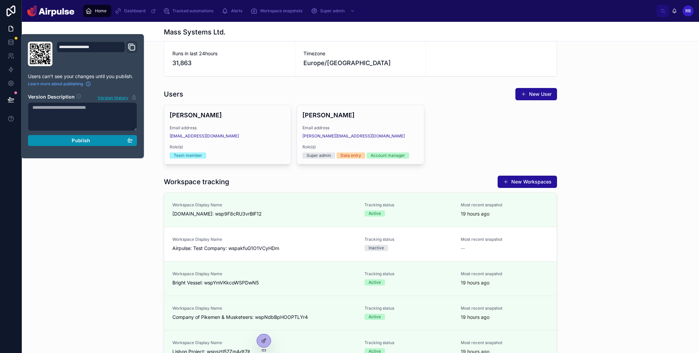
click at [67, 134] on section "Version Description Version history Publish" at bounding box center [82, 117] width 109 height 57
click at [66, 136] on button "Publish" at bounding box center [82, 140] width 109 height 11
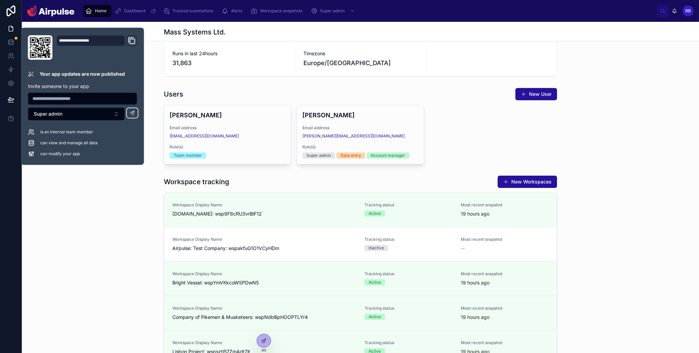
click at [93, 200] on div "Workspace tracking New Workspaces Workspace Display Name [DOMAIN_NAME]: wsp9F8c…" at bounding box center [360, 317] width 677 height 288
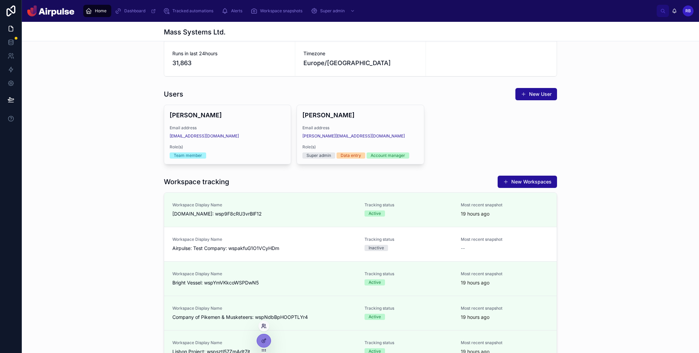
click at [263, 328] on icon at bounding box center [263, 326] width 5 height 5
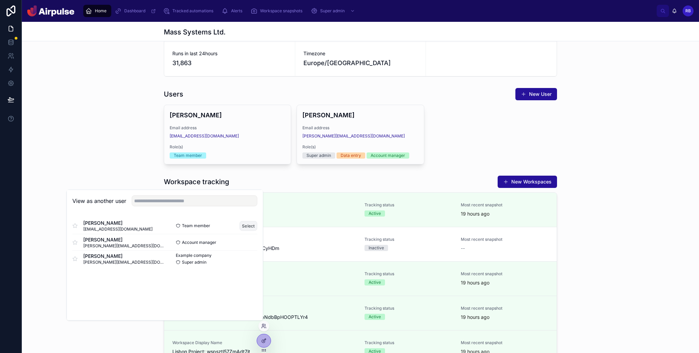
click at [248, 226] on button "Select" at bounding box center [249, 226] width 18 height 10
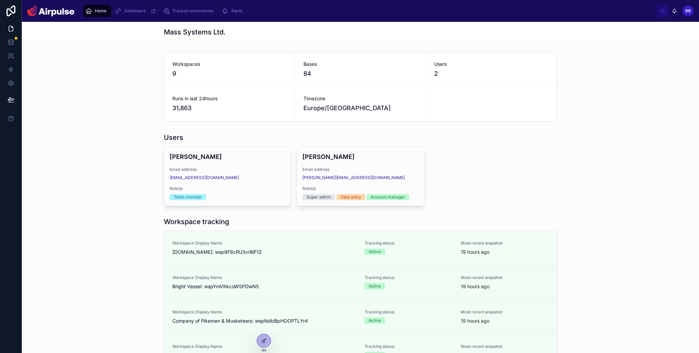
click at [574, 151] on div "Users Ben Bailey Email address bbailey@adobe.com Role(s) Team member Russell Bi…" at bounding box center [360, 169] width 677 height 79
click at [573, 165] on div "Users Ben Bailey Email address bbailey@adobe.com Role(s) Team member Russell Bi…" at bounding box center [360, 169] width 677 height 79
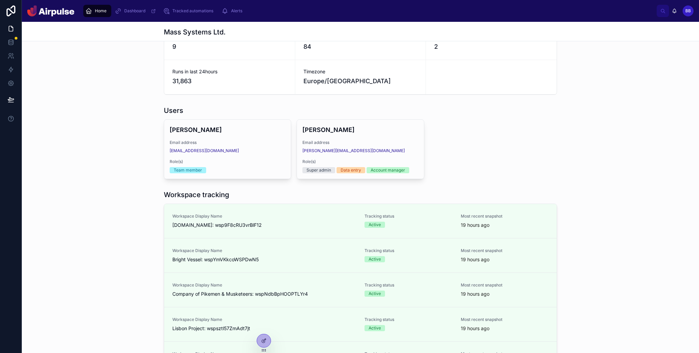
scroll to position [30, 0]
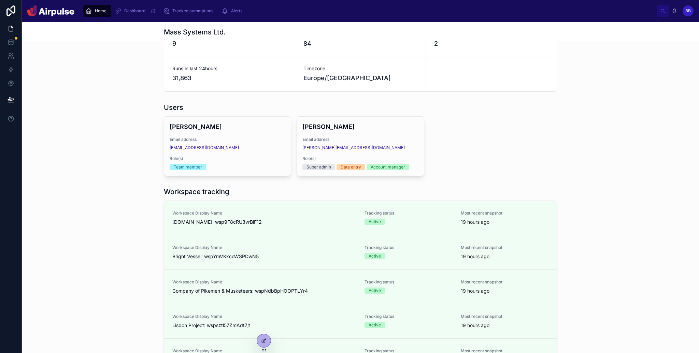
click at [588, 166] on div "Users Ben Bailey Email address bbailey@adobe.com Role(s) Team member Russell Bi…" at bounding box center [360, 139] width 677 height 79
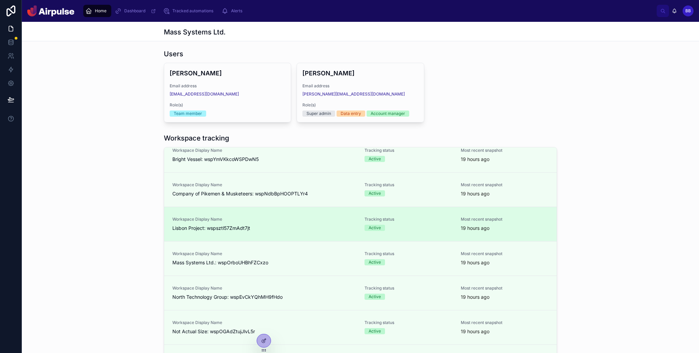
scroll to position [61, 0]
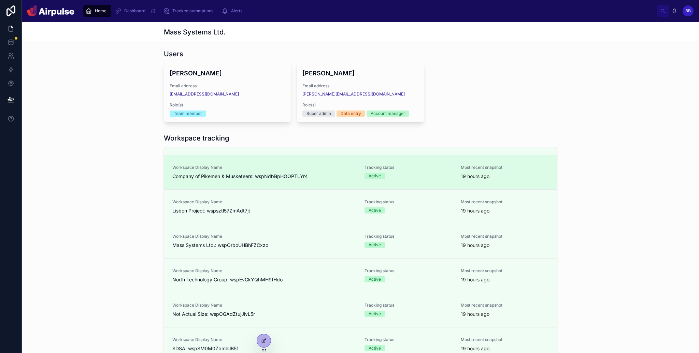
click at [286, 185] on div "Workspace Display Name Company of Pikemen & Musketeers: wspNdbBpHOOPTLYr4 Track…" at bounding box center [360, 172] width 393 height 34
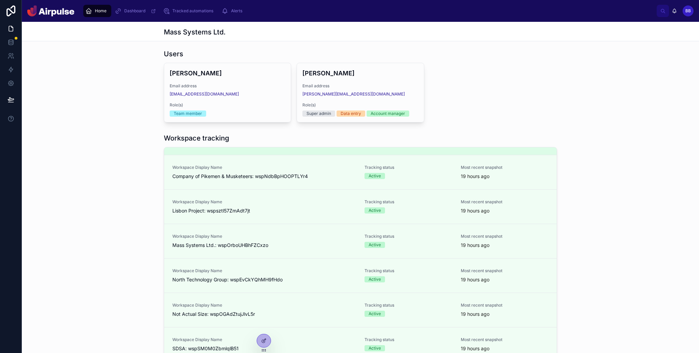
scroll to position [0, 0]
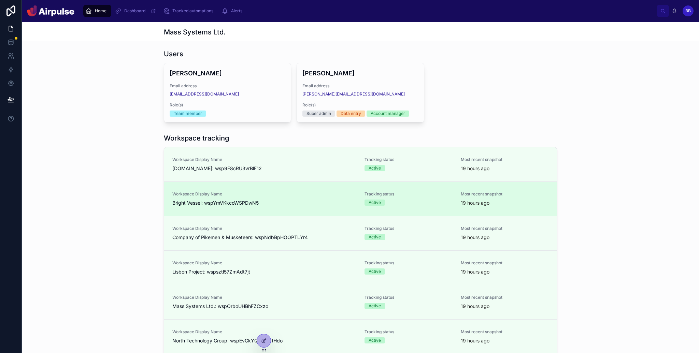
click at [281, 182] on div "Workspace Display Name Bright Vessel: wspYmVKkcoWSPDwN5 Tracking status Active …" at bounding box center [360, 199] width 393 height 34
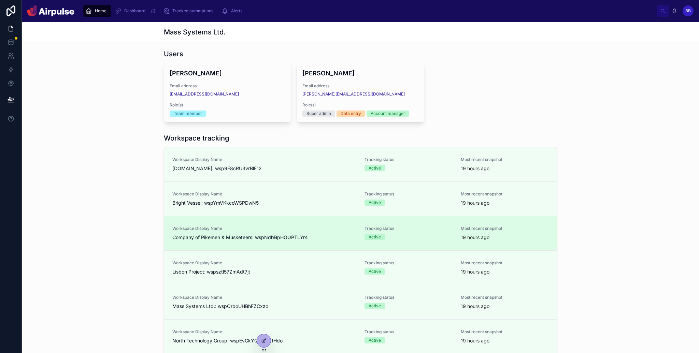
click at [296, 178] on div "Workspace Display Name Affluent.co: wsp9F8cRU3vrBlF12 Tracking status Active Mo…" at bounding box center [360, 165] width 393 height 34
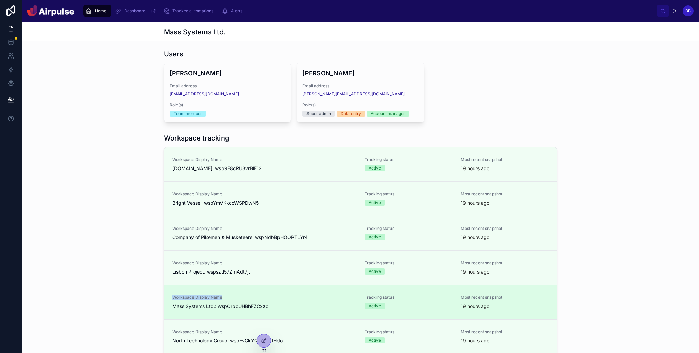
drag, startPoint x: 321, startPoint y: 289, endPoint x: 319, endPoint y: 299, distance: 10.5
click at [319, 299] on div "Workspace Display Name Mass Systems Ltd.: wspOrboUHBhFZCxzo Tracking status Act…" at bounding box center [360, 302] width 393 height 34
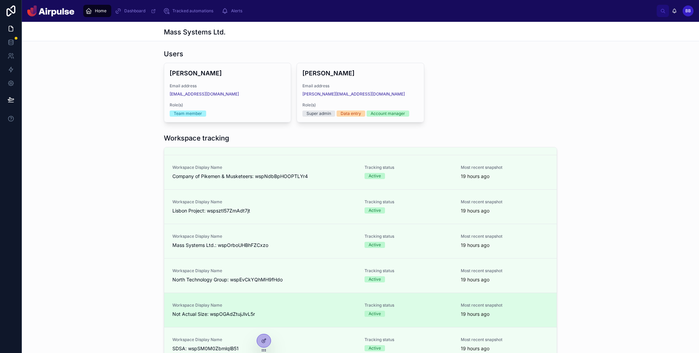
drag, startPoint x: 324, startPoint y: 302, endPoint x: 313, endPoint y: 300, distance: 11.8
click at [324, 303] on span "Workspace Display Name" at bounding box center [264, 305] width 184 height 5
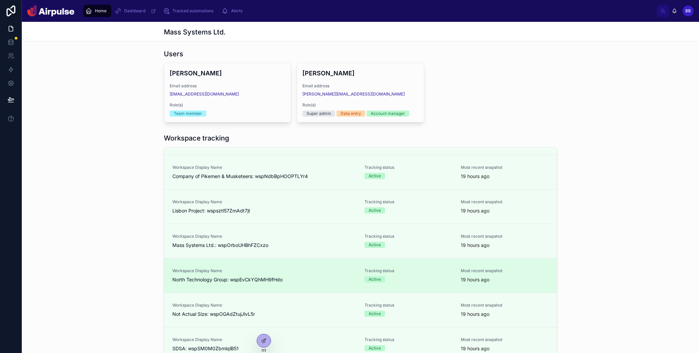
click at [288, 298] on div "Workspace Display Name Not Actual Size: wspOGAdZtujJlvL5r Tracking status Activ…" at bounding box center [360, 310] width 393 height 34
click at [288, 285] on div "Workspace Display Name North Technology Group: wspEvCkYQhMH9fHdo Tracking statu…" at bounding box center [360, 275] width 393 height 34
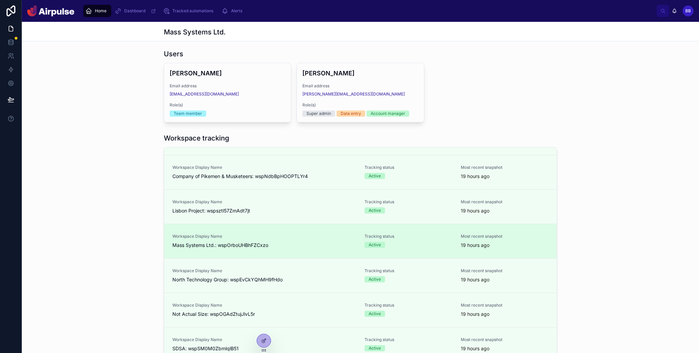
drag, startPoint x: 292, startPoint y: 271, endPoint x: 304, endPoint y: 248, distance: 26.7
click at [294, 269] on span "Workspace Display Name" at bounding box center [264, 270] width 184 height 5
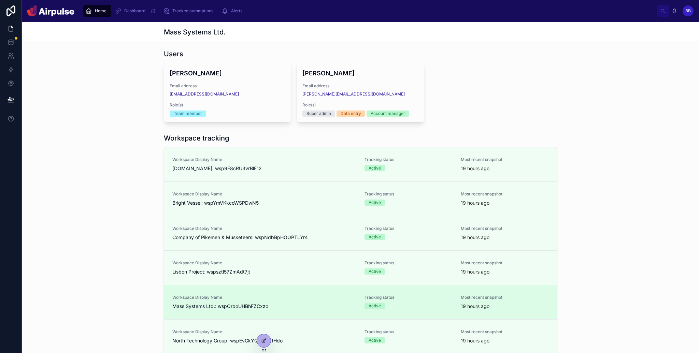
click at [310, 302] on div "Workspace Display Name Mass Systems Ltd.: wspOrboUHBhFZCxzo" at bounding box center [264, 302] width 184 height 15
click at [311, 298] on span "Workspace Display Name" at bounding box center [264, 297] width 184 height 5
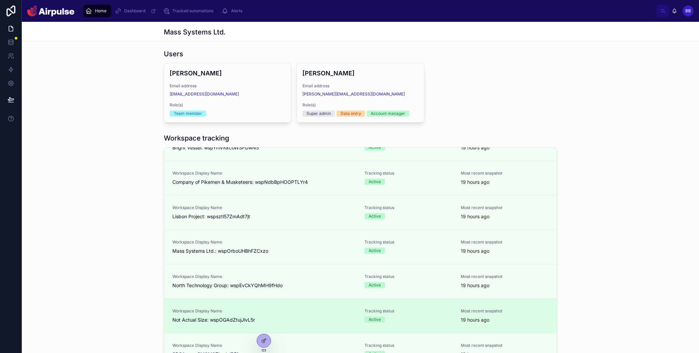
scroll to position [61, 0]
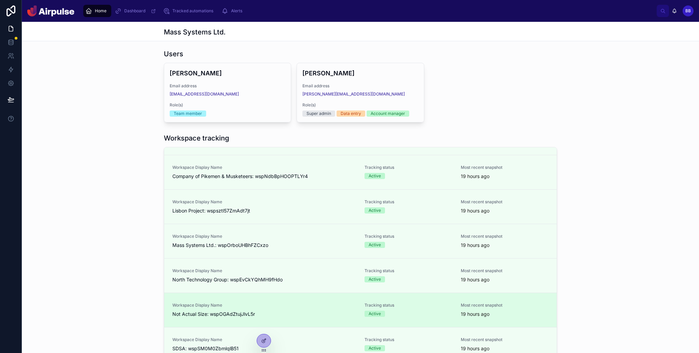
click at [313, 321] on div "Workspace Display Name Not Actual Size: wspOGAdZtujJlvL5r Tracking status Activ…" at bounding box center [360, 310] width 393 height 34
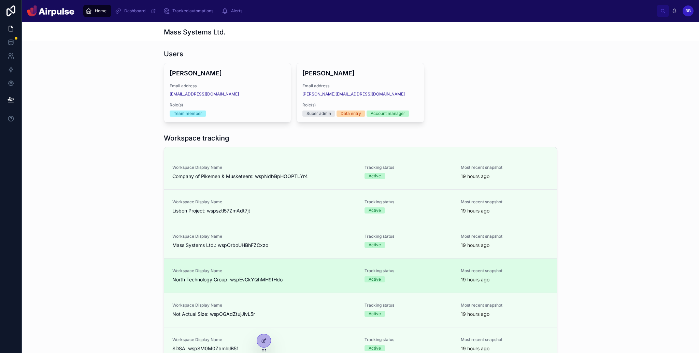
click at [294, 278] on span "North Technology Group: wspEvCkYQhMH9fHdo" at bounding box center [264, 280] width 184 height 7
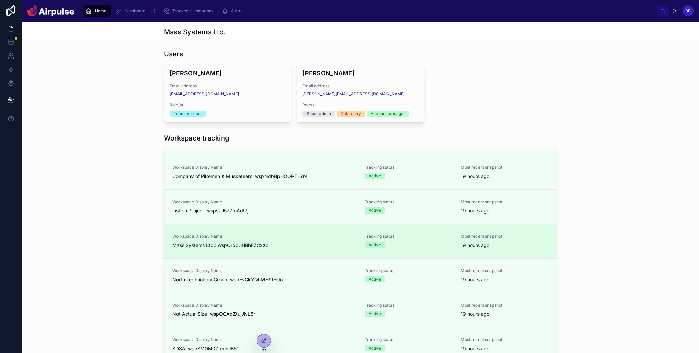
click at [298, 255] on div "Workspace Display Name Mass Systems Ltd.: wspOrboUHBhFZCxzo Tracking status Act…" at bounding box center [360, 241] width 393 height 34
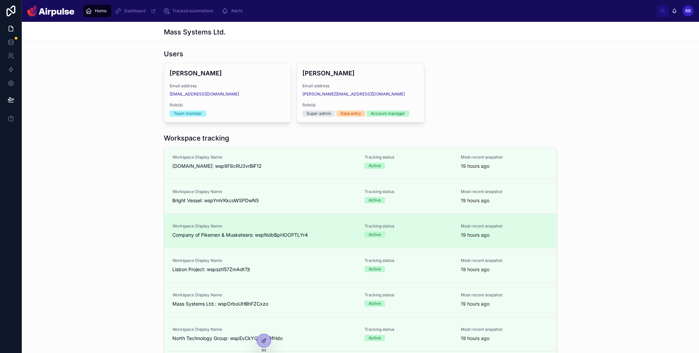
scroll to position [0, 0]
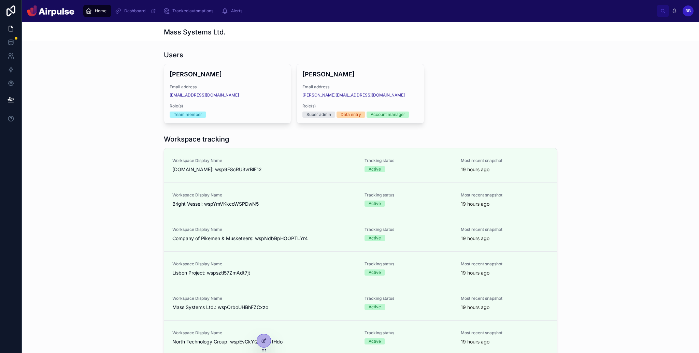
drag, startPoint x: 59, startPoint y: 61, endPoint x: 74, endPoint y: 50, distance: 19.1
click at [59, 61] on div "Users Ben Bailey Email address bbailey@adobe.com Role(s) Team member Russell Bi…" at bounding box center [360, 86] width 677 height 79
click at [121, 10] on div "Dashboard" at bounding box center [136, 10] width 43 height 11
click at [181, 9] on span "Tracked automations" at bounding box center [192, 10] width 41 height 5
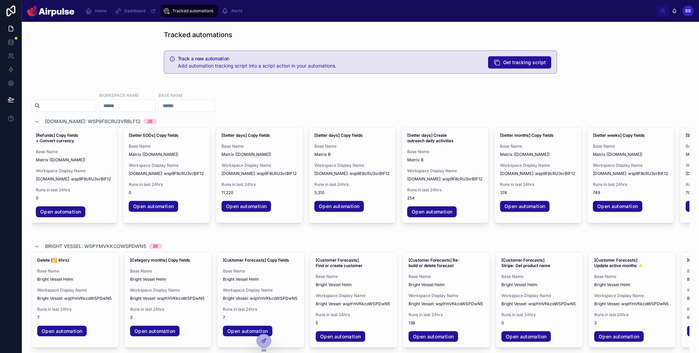
scroll to position [0, 1723]
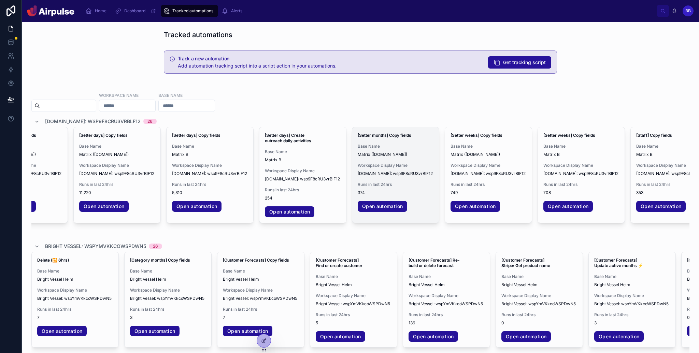
click at [412, 148] on span "Base Name" at bounding box center [396, 146] width 76 height 5
click at [374, 146] on span "Base Name" at bounding box center [396, 146] width 76 height 5
click at [268, 340] on div at bounding box center [264, 341] width 14 height 13
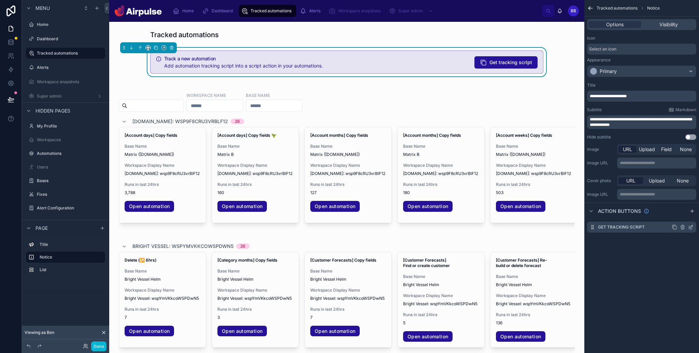
click at [691, 226] on icon "scrollable content" at bounding box center [690, 227] width 5 height 5
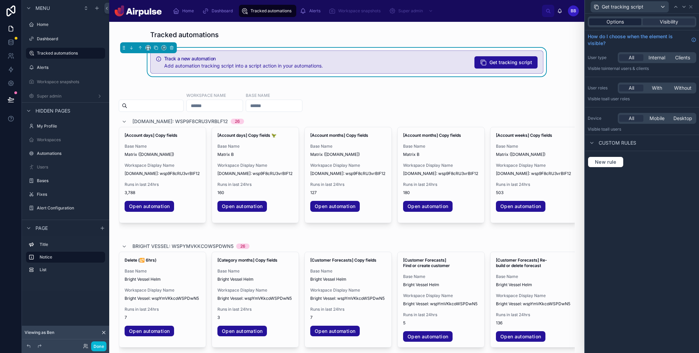
click at [620, 19] on span "Options" at bounding box center [615, 21] width 17 height 7
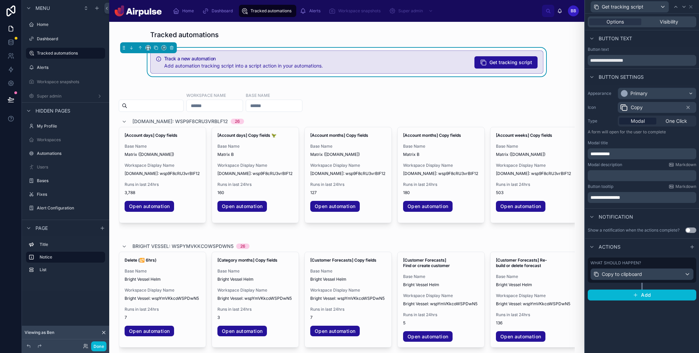
click at [697, 276] on div "What should happen? Copy to clipboard Add" at bounding box center [642, 279] width 114 height 48
click at [696, 276] on div "What should happen? Copy to clipboard" at bounding box center [642, 270] width 109 height 25
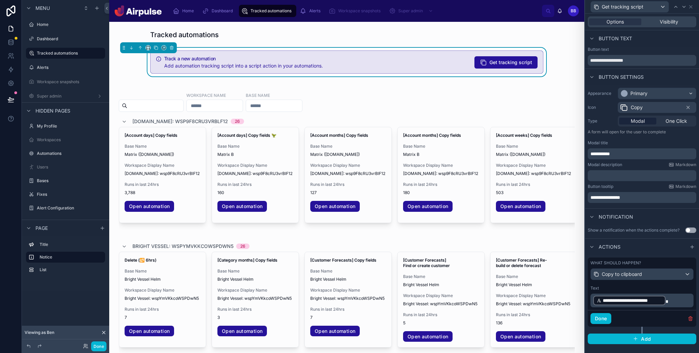
click at [679, 18] on div "Options Visibility" at bounding box center [642, 21] width 109 height 11
click at [676, 23] on span "Visibility" at bounding box center [669, 21] width 18 height 7
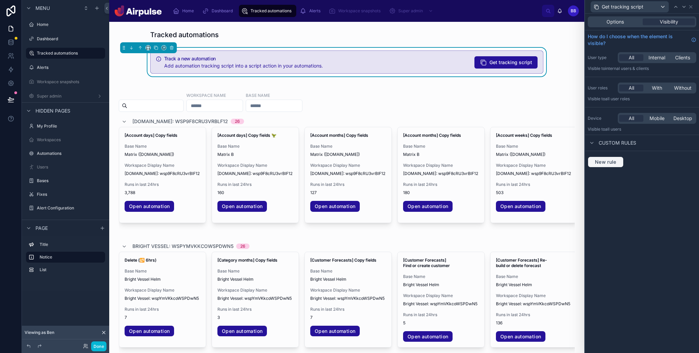
click at [607, 161] on span "New rule" at bounding box center [605, 162] width 27 height 6
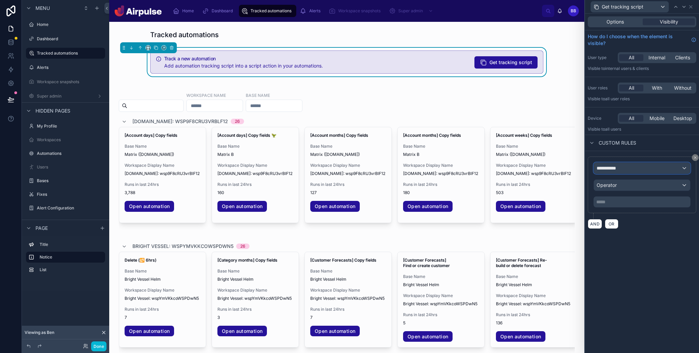
click at [636, 166] on div "**********" at bounding box center [642, 168] width 96 height 11
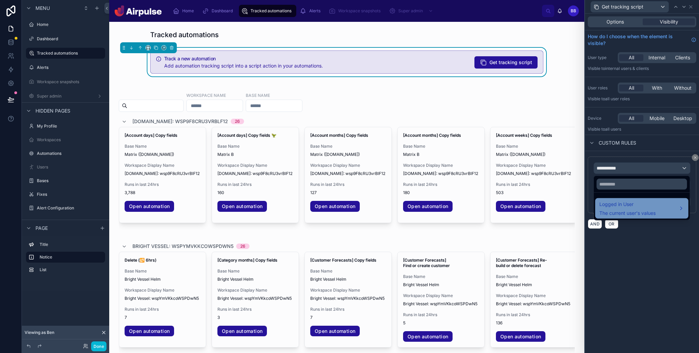
click at [630, 203] on span "Logged in User" at bounding box center [628, 204] width 56 height 8
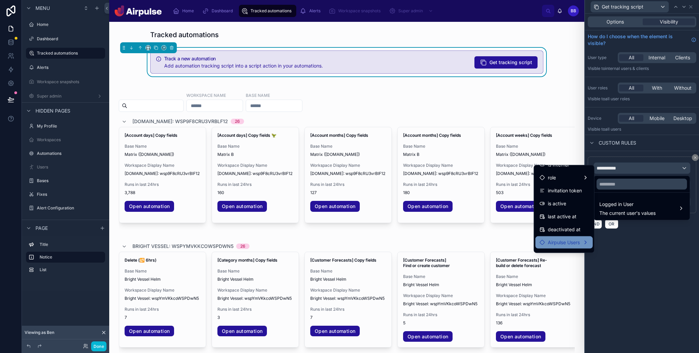
scroll to position [86, 0]
click at [564, 242] on span "Airpulse Users" at bounding box center [564, 242] width 32 height 8
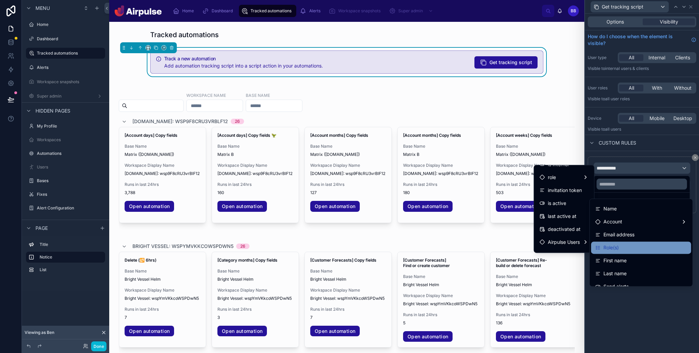
scroll to position [11, 0]
click at [635, 252] on div "Role(s)" at bounding box center [641, 247] width 100 height 12
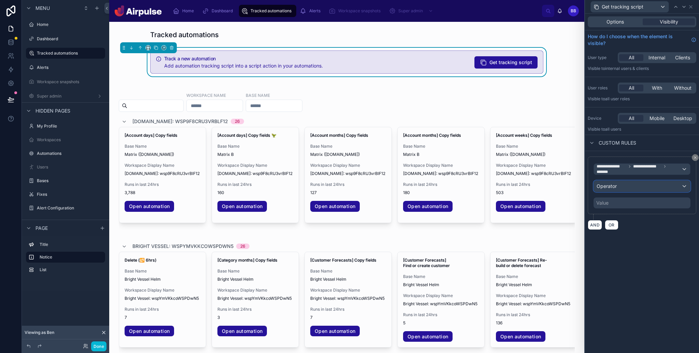
click at [637, 187] on div "Operator" at bounding box center [642, 186] width 96 height 11
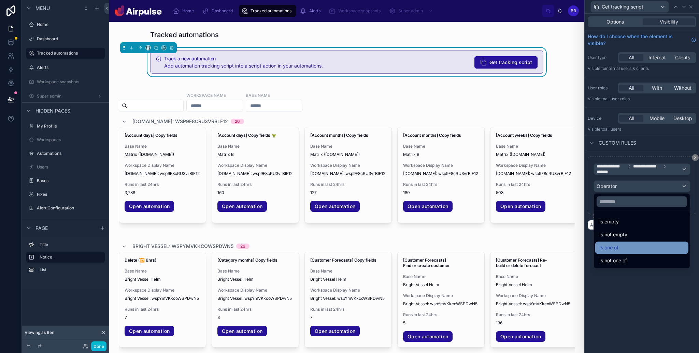
click at [622, 249] on div "Is one of" at bounding box center [642, 248] width 85 height 8
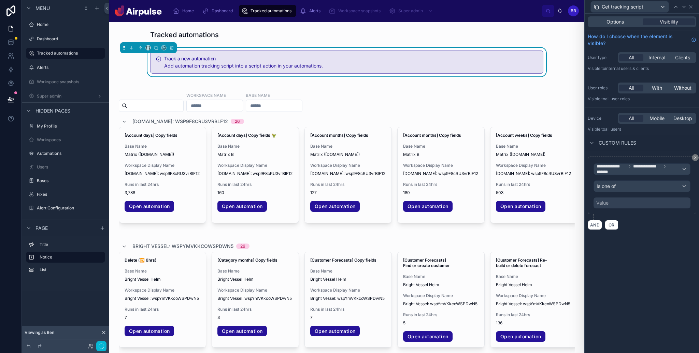
click at [621, 205] on div "Value" at bounding box center [642, 203] width 97 height 11
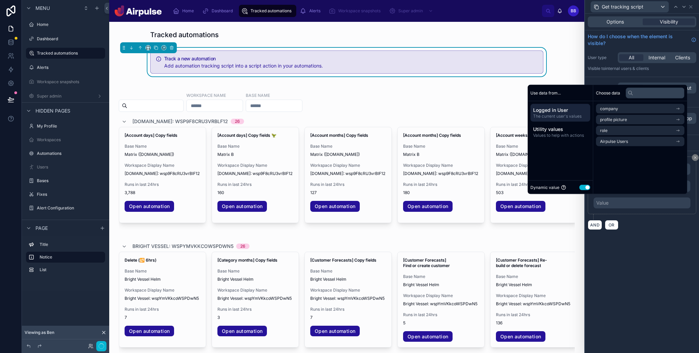
click at [583, 187] on button "Use setting" at bounding box center [584, 187] width 11 height 5
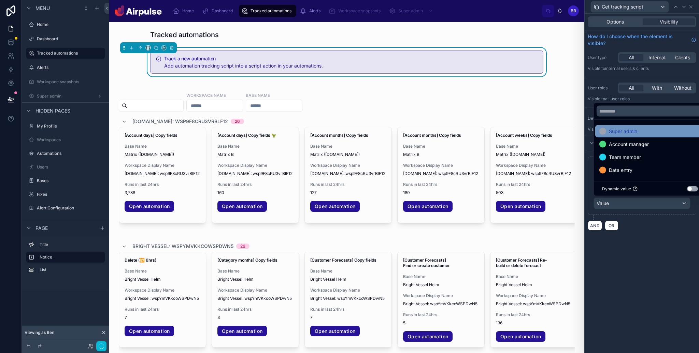
click at [622, 133] on span "Super admin" at bounding box center [623, 131] width 28 height 8
click at [635, 142] on span "Account manager" at bounding box center [629, 144] width 40 height 8
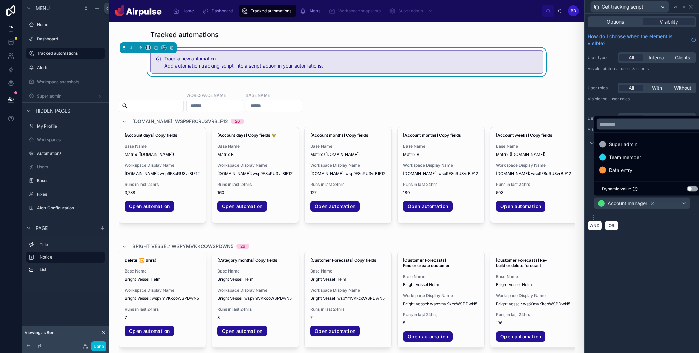
click at [648, 273] on div "**********" at bounding box center [642, 184] width 114 height 340
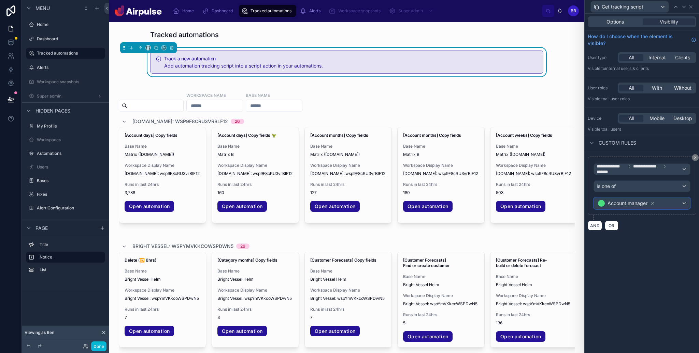
click at [669, 198] on div "Account manager" at bounding box center [642, 203] width 96 height 11
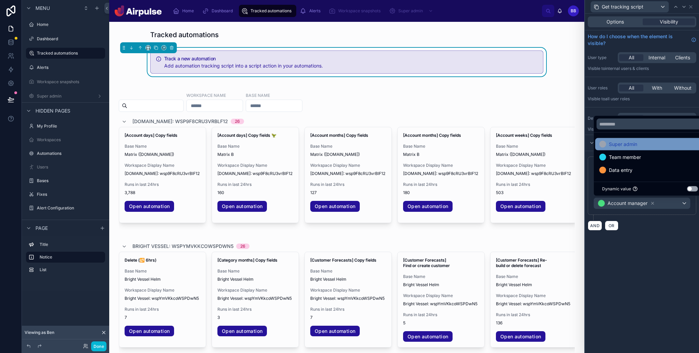
click at [628, 145] on span "Super admin" at bounding box center [623, 144] width 28 height 8
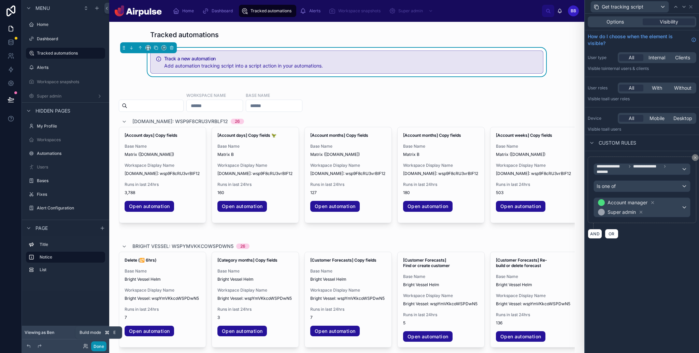
click at [100, 348] on button "Done" at bounding box center [98, 347] width 15 height 10
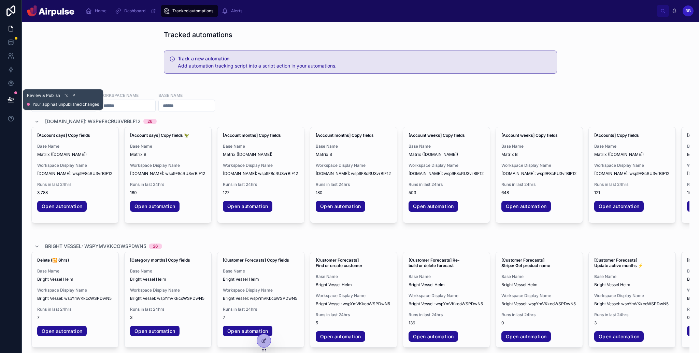
drag, startPoint x: 12, startPoint y: 103, endPoint x: 81, endPoint y: 122, distance: 71.5
click at [12, 103] on button at bounding box center [10, 99] width 15 height 19
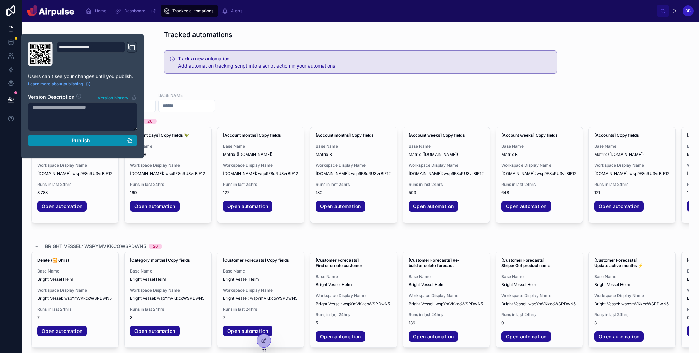
click at [87, 141] on span "Publish" at bounding box center [81, 141] width 18 height 6
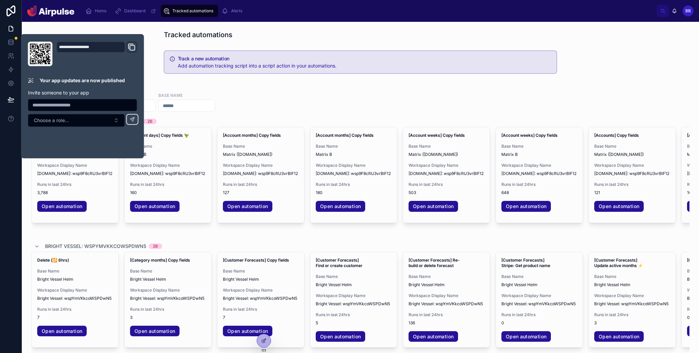
click at [243, 69] on div "Add automation tracking script into a script action in your automations." at bounding box center [362, 65] width 368 height 7
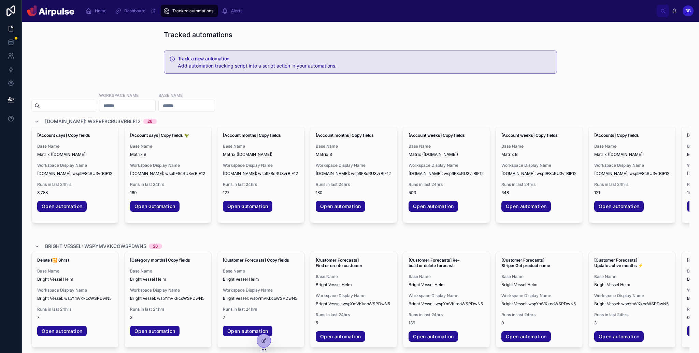
click at [288, 66] on span "Add automation tracking script into a script action in your automations." at bounding box center [257, 66] width 159 height 6
click at [230, 10] on div "Alerts" at bounding box center [234, 10] width 24 height 11
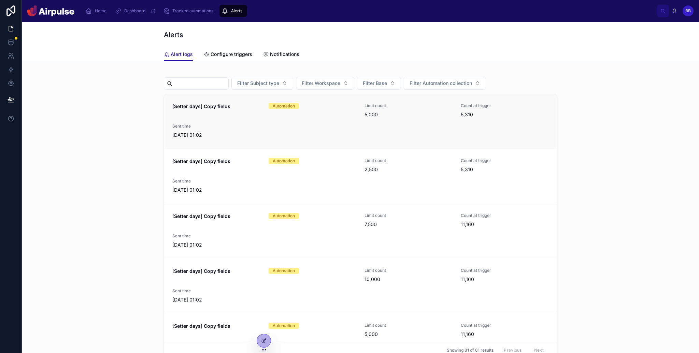
scroll to position [1, 0]
drag, startPoint x: 241, startPoint y: 128, endPoint x: 210, endPoint y: 88, distance: 50.6
click at [241, 128] on span "Sent time" at bounding box center [216, 125] width 88 height 5
click at [223, 56] on span "Configure triggers" at bounding box center [232, 54] width 42 height 7
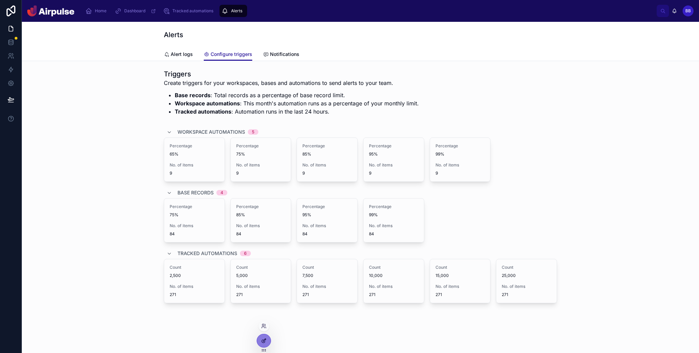
click at [264, 337] on div at bounding box center [264, 341] width 14 height 13
